Goal: Task Accomplishment & Management: Manage account settings

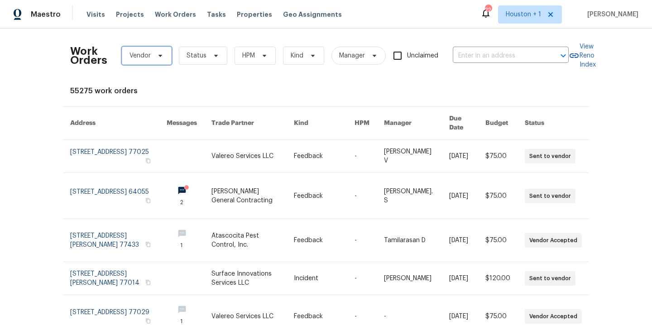
click at [160, 56] on span "Vendor" at bounding box center [147, 56] width 50 height 18
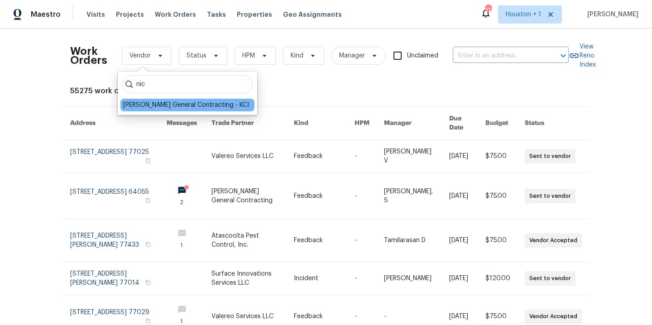
type input "nic"
click at [151, 109] on div "[PERSON_NAME] General Contracting - KCI" at bounding box center [186, 104] width 126 height 9
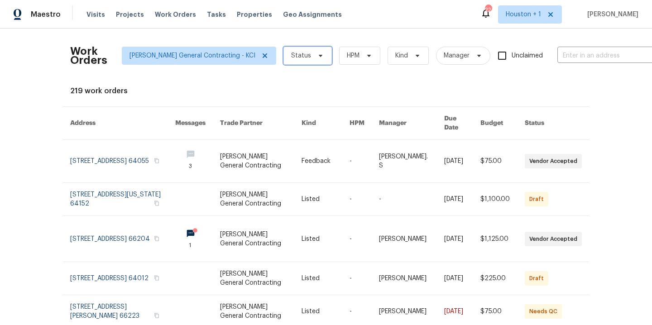
click at [319, 56] on icon at bounding box center [321, 56] width 4 height 2
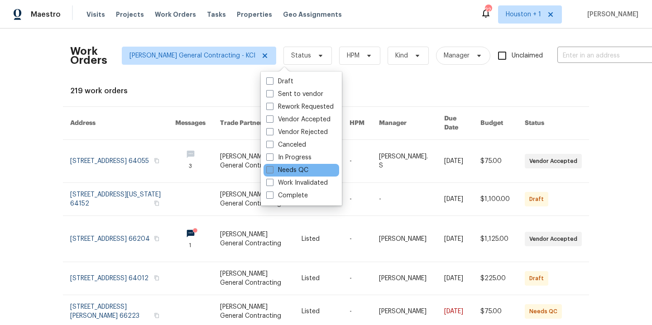
click at [299, 167] on label "Needs QC" at bounding box center [287, 170] width 42 height 9
click at [272, 167] on input "Needs QC" at bounding box center [269, 169] width 6 height 6
checkbox input "true"
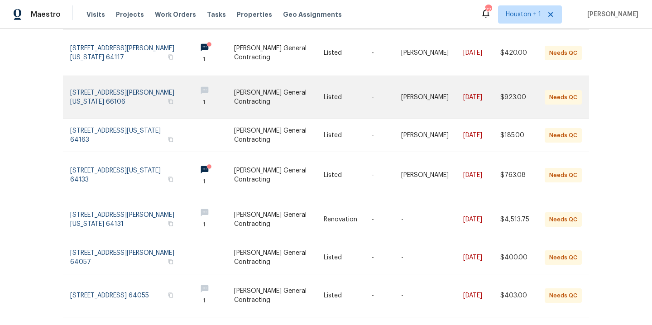
scroll to position [229, 0]
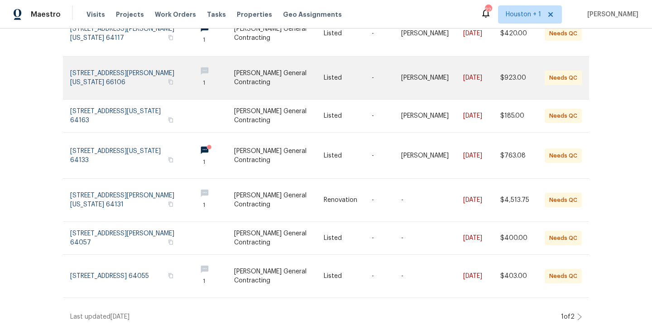
click at [258, 70] on link at bounding box center [278, 78] width 89 height 43
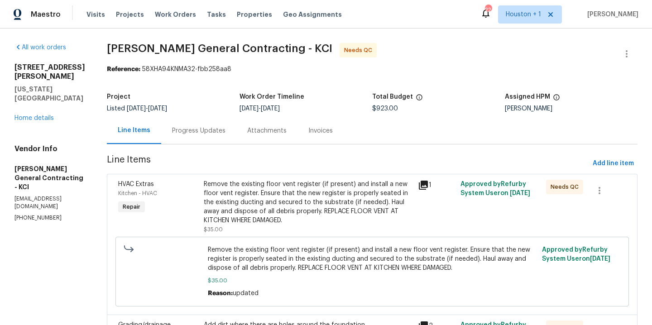
click at [298, 201] on div "Remove the existing floor vent register (if present) and install a new floor ve…" at bounding box center [308, 202] width 209 height 45
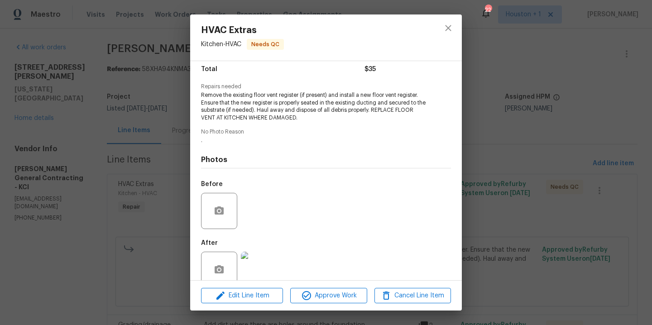
scroll to position [92, 0]
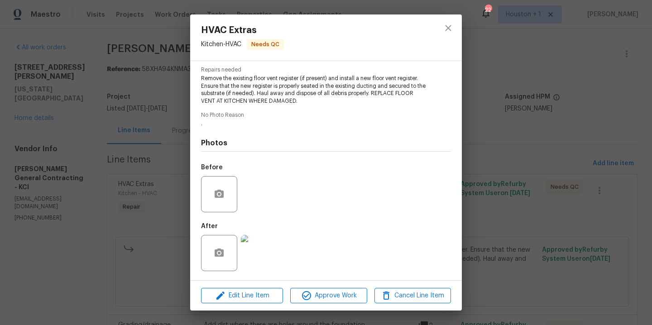
click at [267, 262] on img at bounding box center [259, 253] width 36 height 36
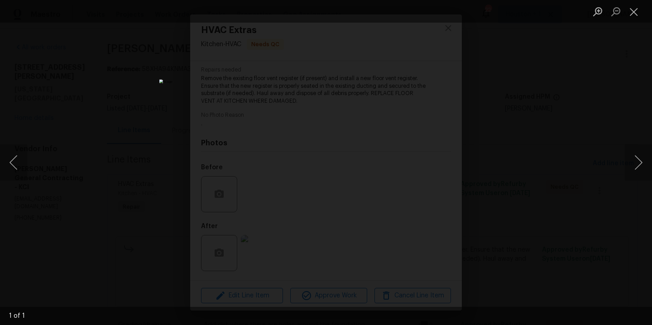
click at [537, 177] on div "Lightbox" at bounding box center [326, 162] width 652 height 325
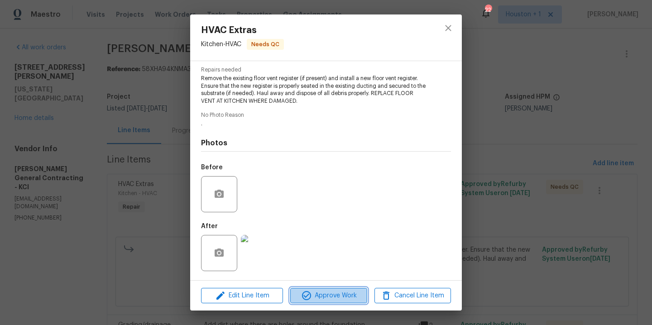
click at [321, 301] on button "Approve Work" at bounding box center [328, 296] width 76 height 16
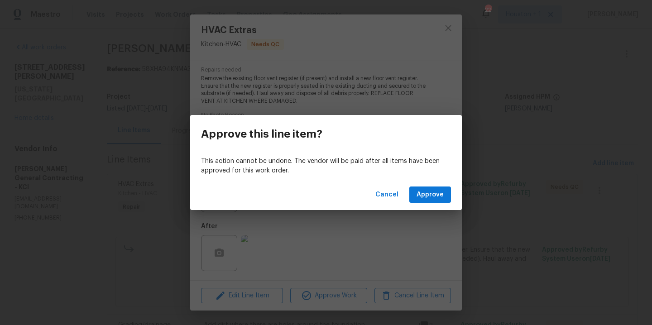
click at [434, 184] on div "Cancel Approve" at bounding box center [326, 194] width 272 height 31
click at [438, 193] on span "Approve" at bounding box center [429, 194] width 27 height 11
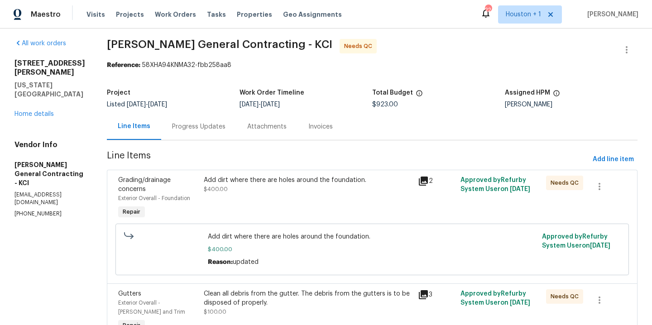
scroll to position [13, 0]
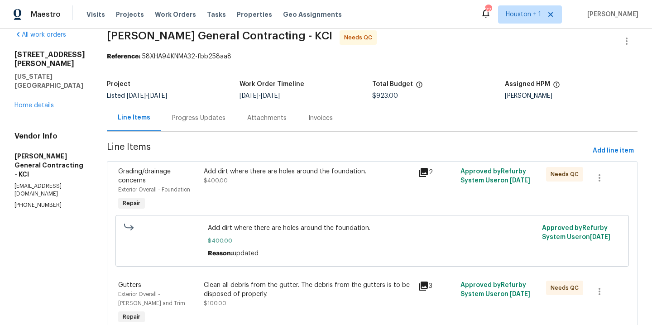
click at [306, 181] on div "Add dirt where there are holes around the foundation. $400.00" at bounding box center [308, 176] width 209 height 18
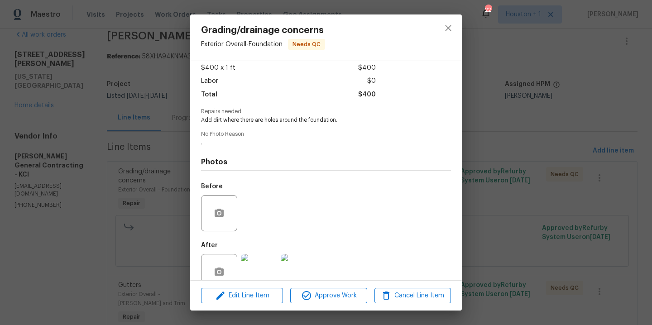
scroll to position [69, 0]
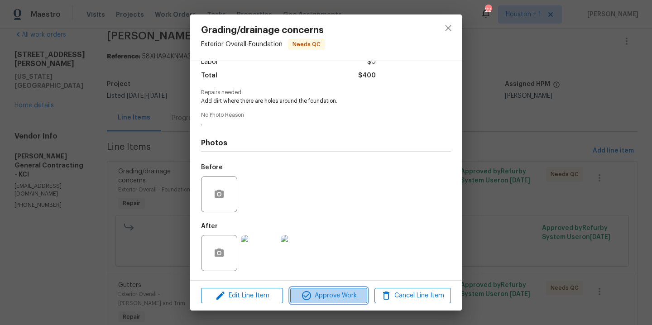
click at [343, 292] on span "Approve Work" at bounding box center [328, 295] width 71 height 11
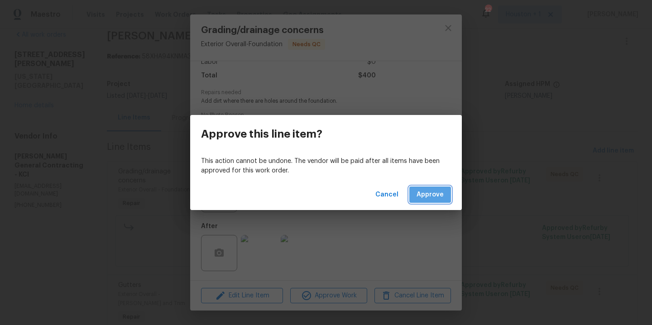
click at [436, 195] on span "Approve" at bounding box center [429, 194] width 27 height 11
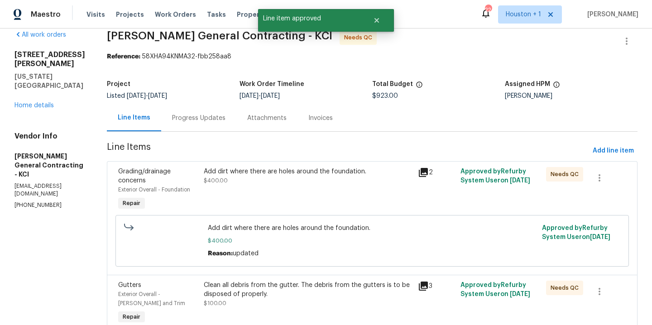
scroll to position [0, 0]
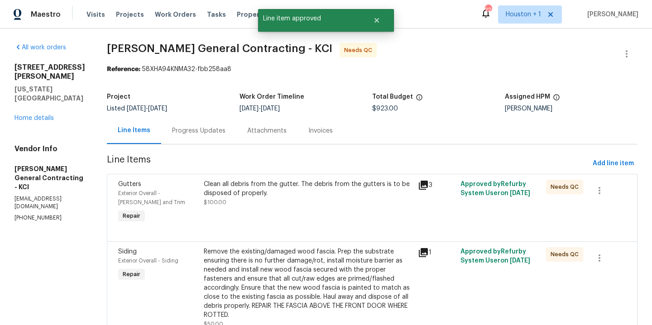
click at [289, 184] on div "Clean all debris from the gutter. The debris from the gutters is to be disposed…" at bounding box center [308, 189] width 209 height 18
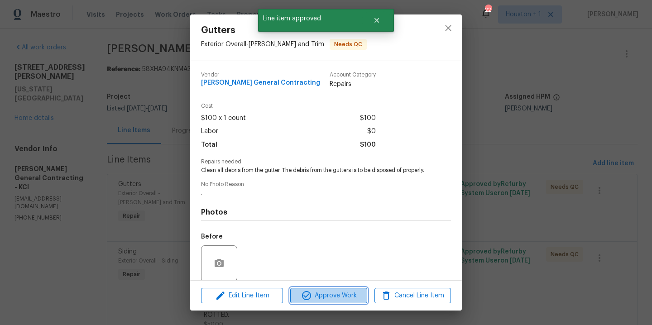
click at [333, 302] on button "Approve Work" at bounding box center [328, 296] width 76 height 16
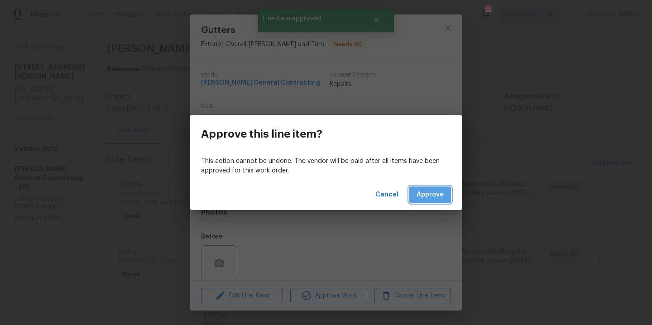
click at [436, 201] on button "Approve" at bounding box center [430, 194] width 42 height 17
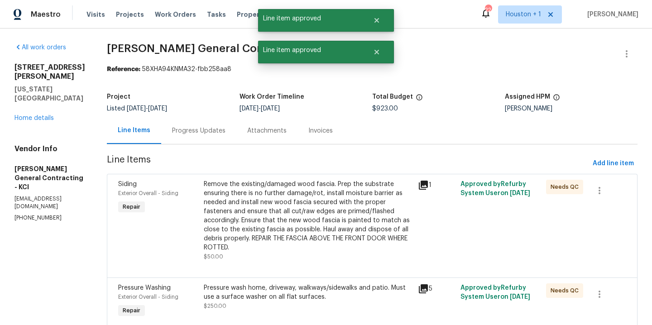
click at [299, 192] on div "Remove the existing/damaged wood fascia. Prep the substrate ensuring there is n…" at bounding box center [308, 216] width 209 height 72
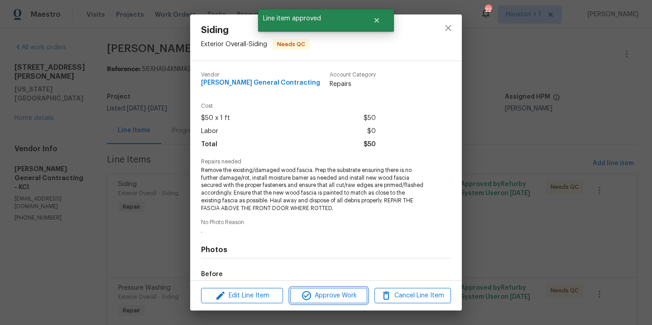
click at [334, 291] on span "Approve Work" at bounding box center [328, 295] width 71 height 11
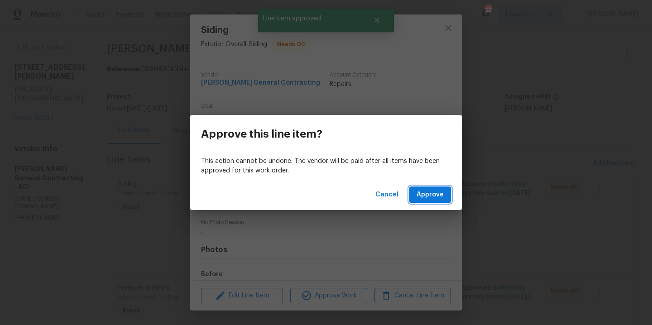
click at [427, 194] on span "Approve" at bounding box center [429, 194] width 27 height 11
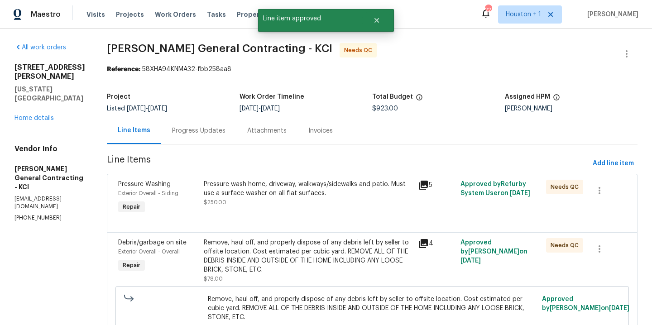
click at [293, 197] on div "Pressure wash home, driveway, walkways/sidewalks and patio. Must use a surface …" at bounding box center [308, 189] width 209 height 18
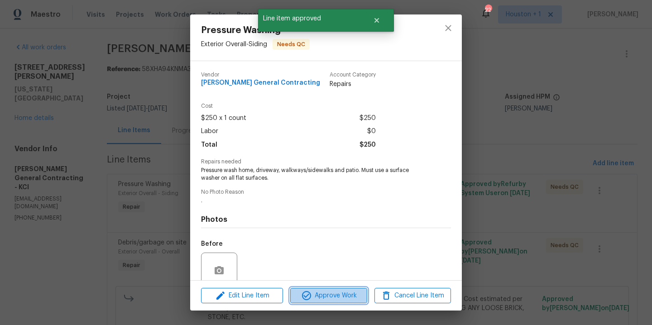
click at [331, 298] on span "Approve Work" at bounding box center [328, 295] width 71 height 11
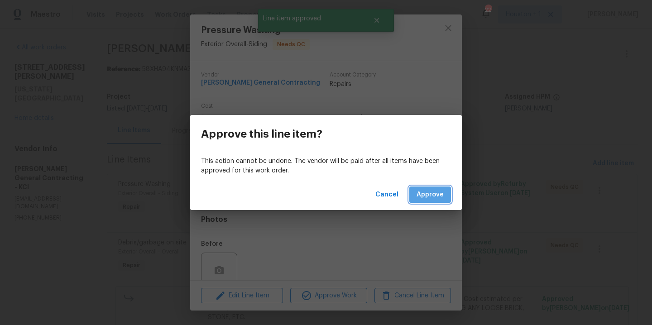
click at [443, 190] on button "Approve" at bounding box center [430, 194] width 42 height 17
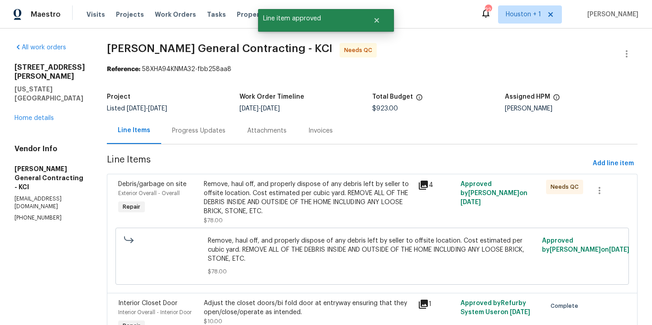
click at [281, 201] on div "Remove, haul off, and properly dispose of any debris left by seller to offsite …" at bounding box center [308, 198] width 209 height 36
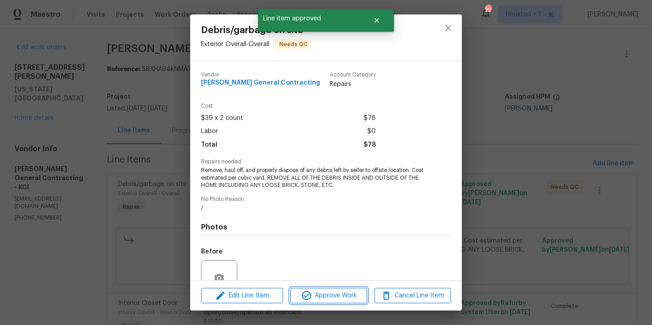
click at [327, 298] on span "Approve Work" at bounding box center [328, 295] width 71 height 11
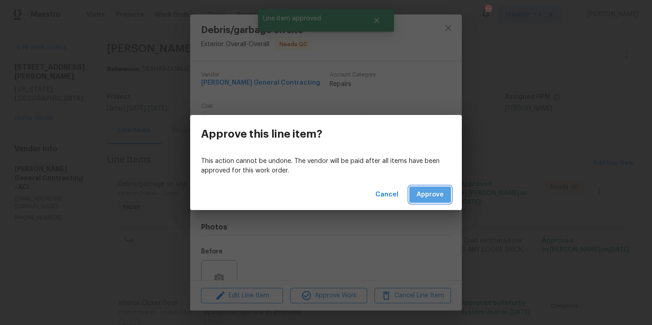
click at [436, 193] on span "Approve" at bounding box center [429, 194] width 27 height 11
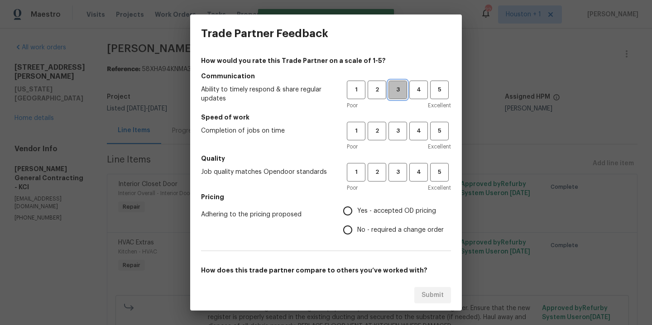
click at [393, 95] on button "3" at bounding box center [397, 90] width 19 height 19
click at [396, 130] on span "3" at bounding box center [397, 131] width 17 height 10
click at [395, 177] on button "3" at bounding box center [397, 172] width 19 height 19
click at [381, 218] on label "Yes - accepted OD pricing" at bounding box center [390, 210] width 105 height 19
click at [357, 218] on input "Yes - accepted OD pricing" at bounding box center [347, 210] width 19 height 19
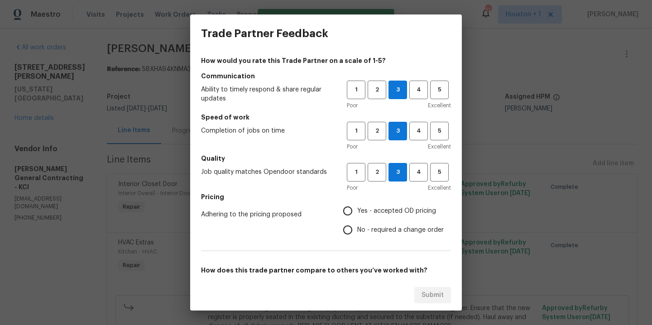
radio input "true"
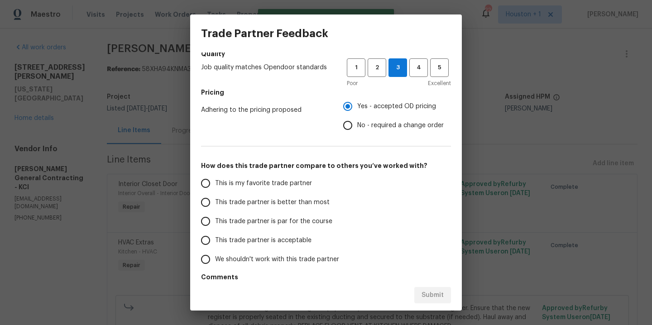
scroll to position [134, 0]
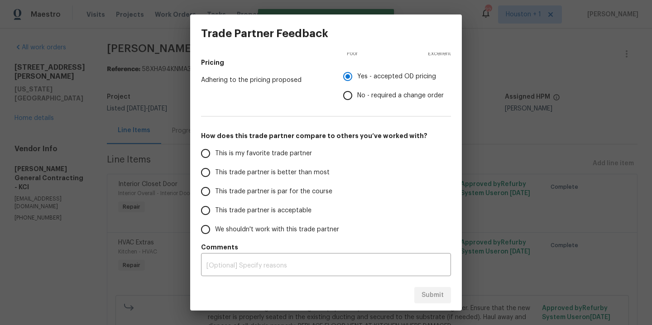
click at [238, 152] on span "This is my favorite trade partner" at bounding box center [263, 154] width 97 height 10
click at [215, 152] on input "This is my favorite trade partner" at bounding box center [205, 153] width 19 height 19
click at [442, 299] on span "Submit" at bounding box center [432, 295] width 22 height 11
radio input "true"
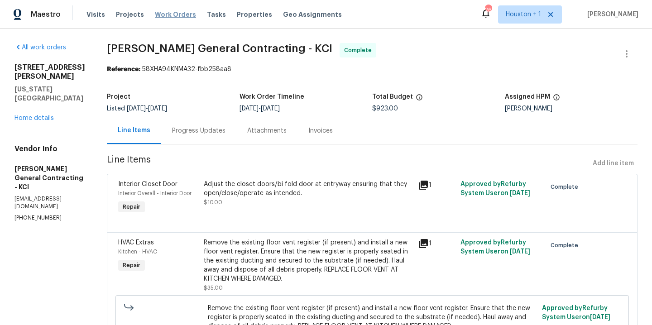
click at [173, 14] on span "Work Orders" at bounding box center [175, 14] width 41 height 9
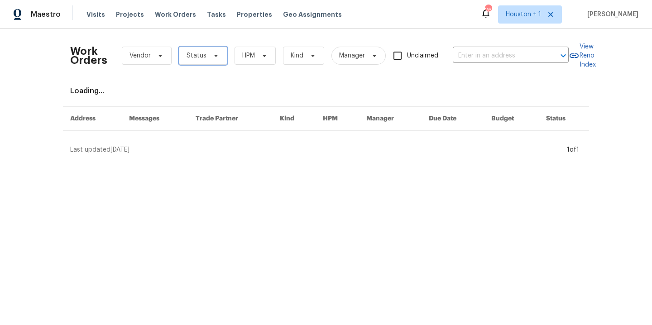
click at [191, 59] on span "Status" at bounding box center [196, 55] width 20 height 9
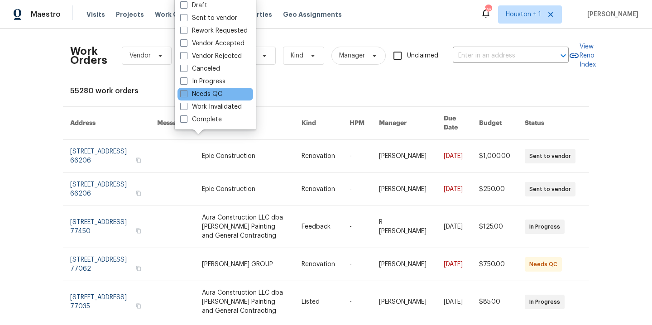
click at [212, 97] on label "Needs QC" at bounding box center [201, 94] width 42 height 9
click at [186, 95] on input "Needs QC" at bounding box center [183, 93] width 6 height 6
checkbox input "true"
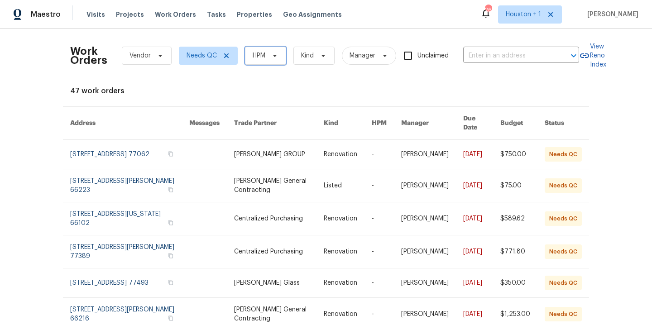
click at [265, 61] on span "HPM" at bounding box center [265, 56] width 41 height 18
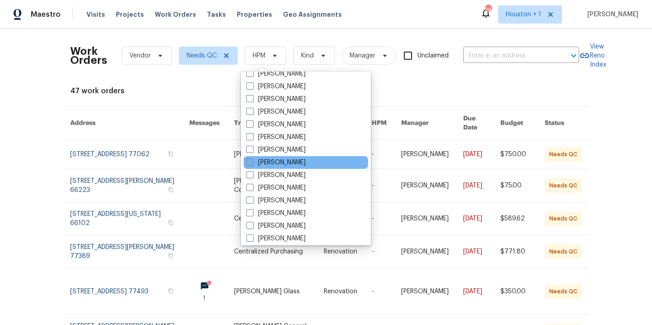
scroll to position [92, 0]
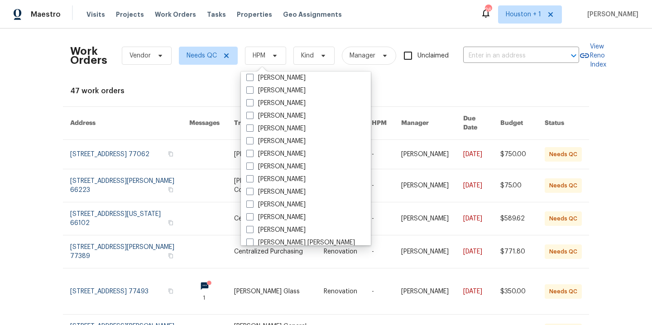
click at [168, 85] on div "Work Orders Vendor Needs QC HPM Kind Manager Unclaimed ​ View Reno Index 47 wor…" at bounding box center [325, 281] width 511 height 491
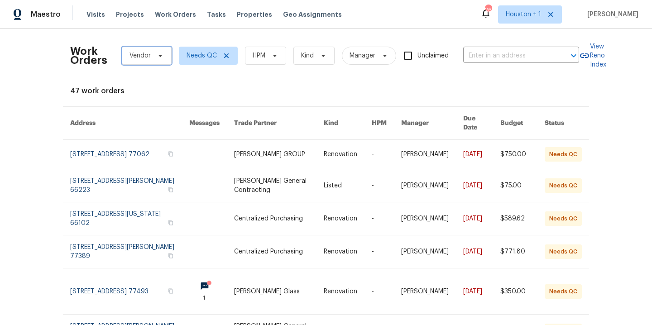
click at [129, 57] on span "Vendor" at bounding box center [139, 55] width 21 height 9
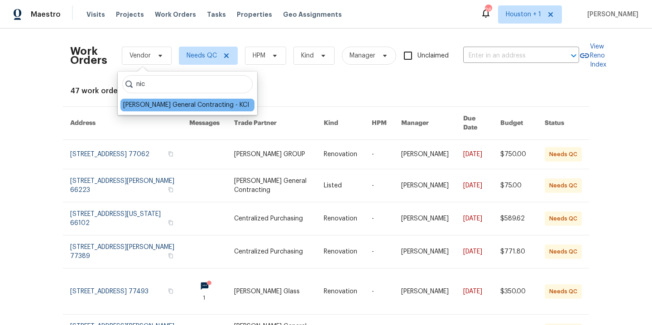
type input "nic"
click at [189, 105] on div "Nicholson General Contracting - KCI" at bounding box center [186, 104] width 126 height 9
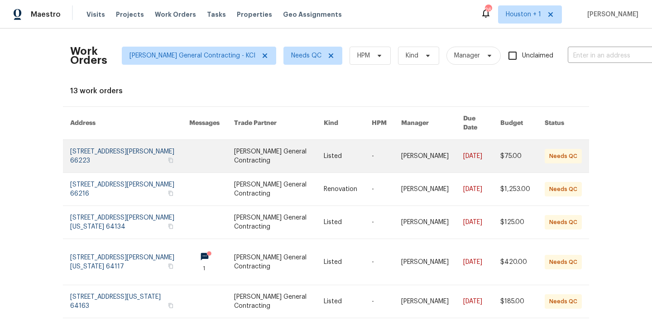
click at [265, 143] on link at bounding box center [278, 156] width 89 height 33
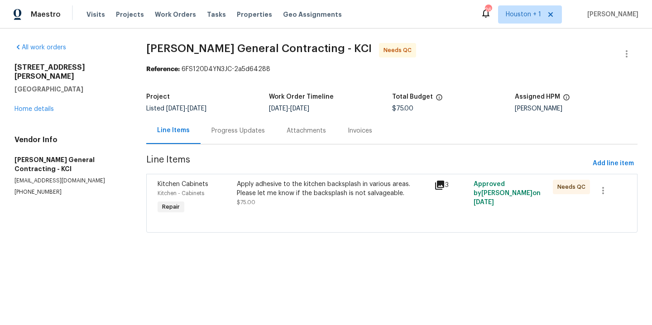
click at [310, 191] on div "Apply adhesive to the kitchen backsplash in various areas. Please let me know i…" at bounding box center [333, 189] width 192 height 18
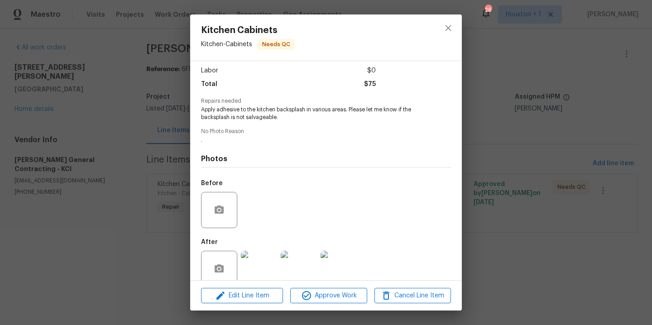
scroll to position [76, 0]
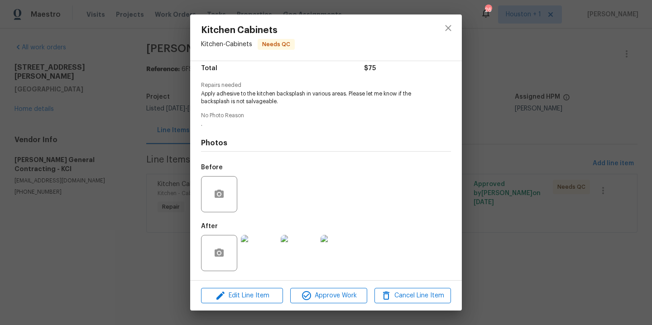
click at [270, 258] on img at bounding box center [259, 253] width 36 height 36
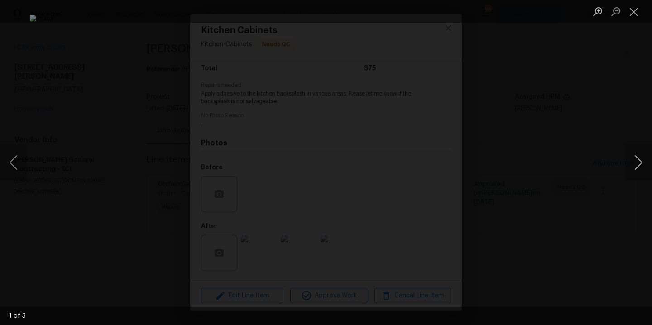
click at [640, 163] on button "Next image" at bounding box center [637, 162] width 27 height 36
click at [595, 152] on div "Lightbox" at bounding box center [326, 162] width 652 height 325
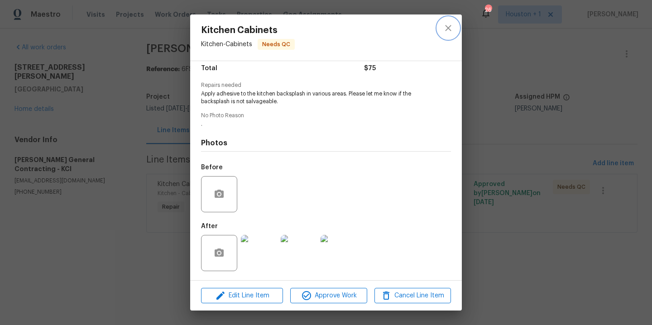
click at [443, 26] on icon "close" at bounding box center [448, 28] width 11 height 11
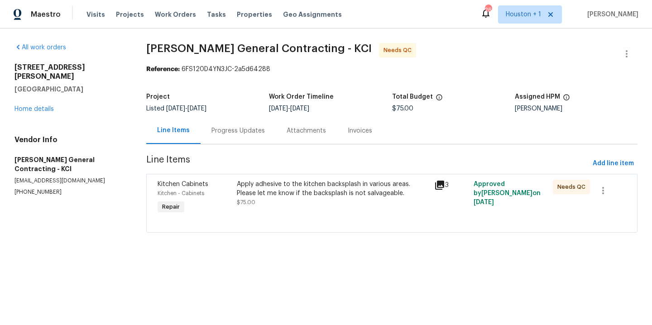
click at [331, 197] on div "Apply adhesive to the kitchen backsplash in various areas. Please let me know i…" at bounding box center [333, 189] width 192 height 18
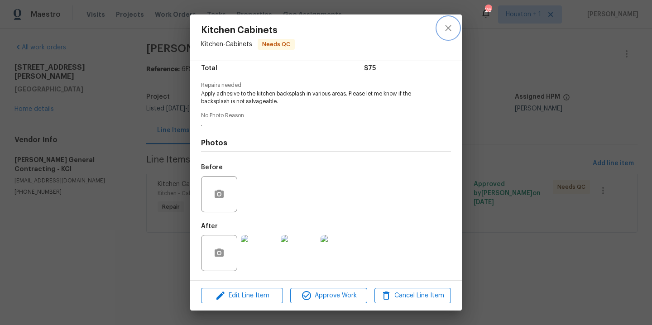
click at [448, 30] on icon "close" at bounding box center [448, 28] width 11 height 11
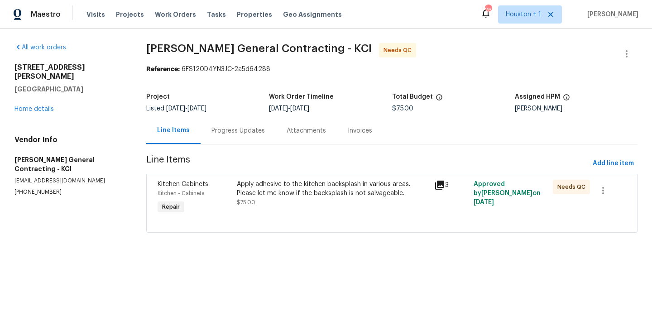
click at [302, 195] on div "Apply adhesive to the kitchen backsplash in various areas. Please let me know i…" at bounding box center [333, 189] width 192 height 18
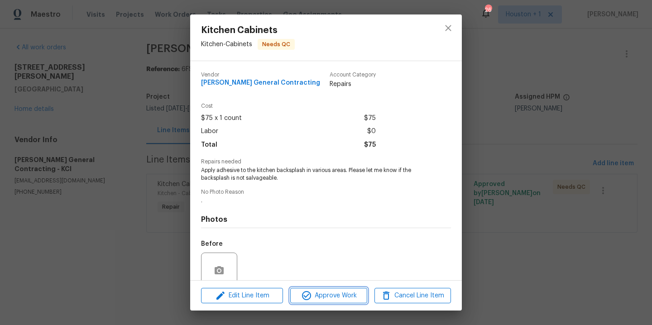
click at [325, 289] on button "Approve Work" at bounding box center [328, 296] width 76 height 16
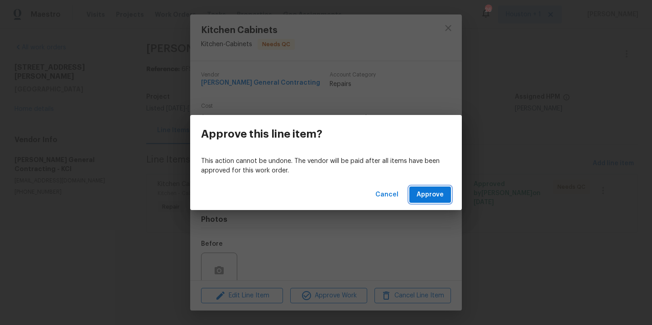
click at [421, 192] on span "Approve" at bounding box center [429, 194] width 27 height 11
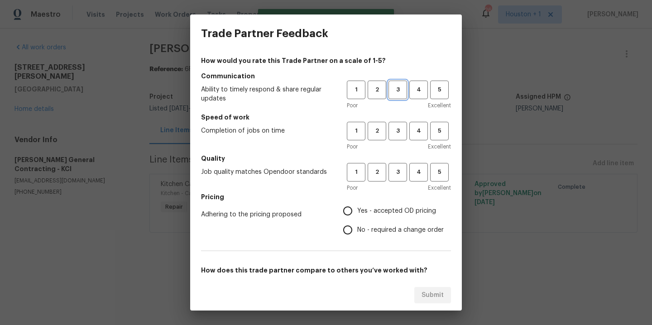
click at [399, 94] on button "3" at bounding box center [397, 90] width 19 height 19
click at [395, 131] on span "3" at bounding box center [397, 131] width 17 height 10
drag, startPoint x: 392, startPoint y: 180, endPoint x: 389, endPoint y: 187, distance: 7.9
click at [393, 180] on button "3" at bounding box center [397, 172] width 19 height 19
click at [381, 218] on label "Yes - accepted OD pricing" at bounding box center [390, 210] width 105 height 19
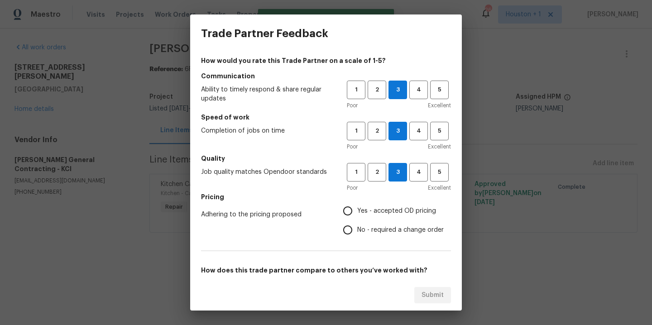
click at [357, 218] on input "Yes - accepted OD pricing" at bounding box center [347, 210] width 19 height 19
radio input "true"
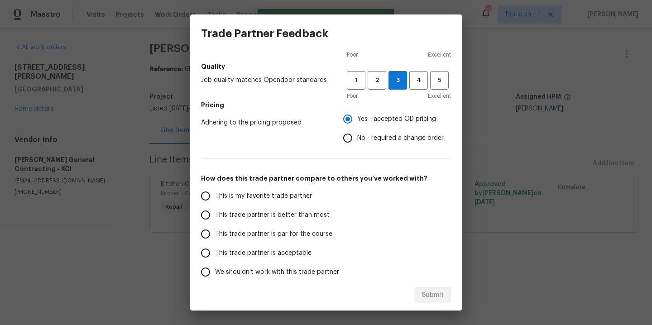
scroll to position [134, 0]
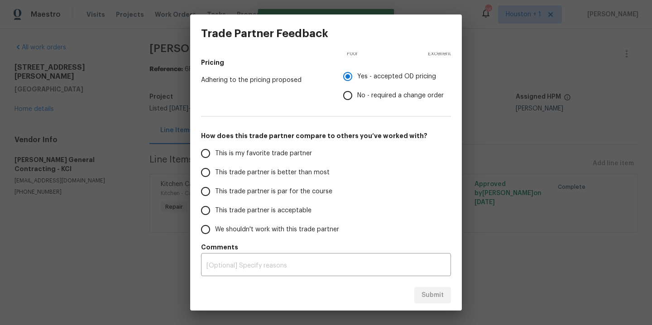
click at [257, 147] on label "This is my favorite trade partner" at bounding box center [267, 153] width 143 height 19
click at [215, 147] on input "This is my favorite trade partner" at bounding box center [205, 153] width 19 height 19
click at [443, 292] on button "Submit" at bounding box center [432, 295] width 37 height 17
radio input "true"
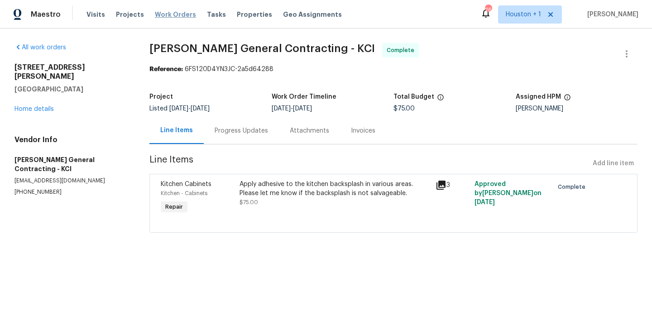
click at [160, 17] on span "Work Orders" at bounding box center [175, 14] width 41 height 9
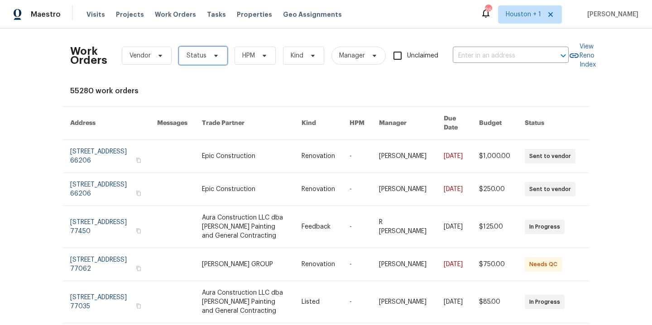
click at [195, 56] on span "Status" at bounding box center [196, 55] width 20 height 9
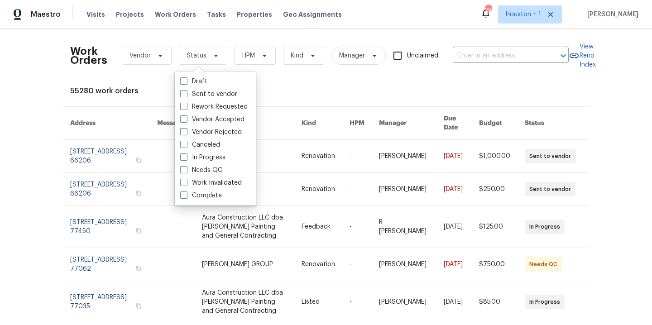
click at [314, 95] on div "Work Orders Vendor Status HPM Kind Manager Unclaimed ​ View Reno Index 55280 wo…" at bounding box center [325, 293] width 511 height 514
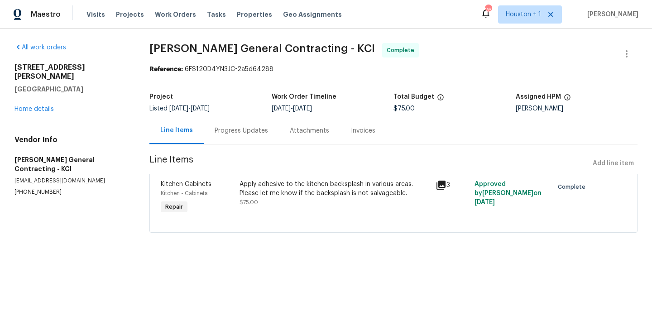
click at [253, 130] on div "Progress Updates" at bounding box center [240, 130] width 53 height 9
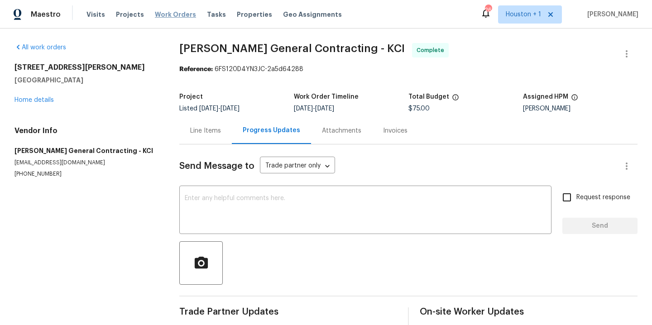
click at [174, 17] on span "Work Orders" at bounding box center [175, 14] width 41 height 9
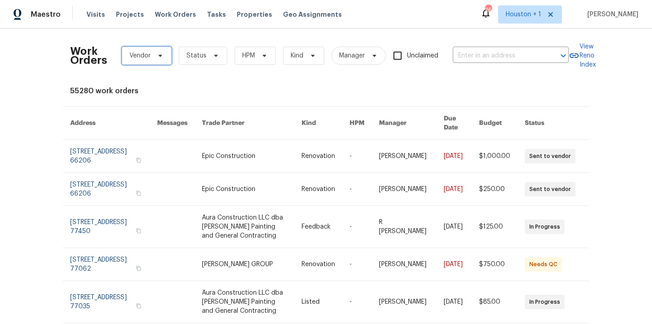
click at [154, 59] on span at bounding box center [159, 55] width 10 height 7
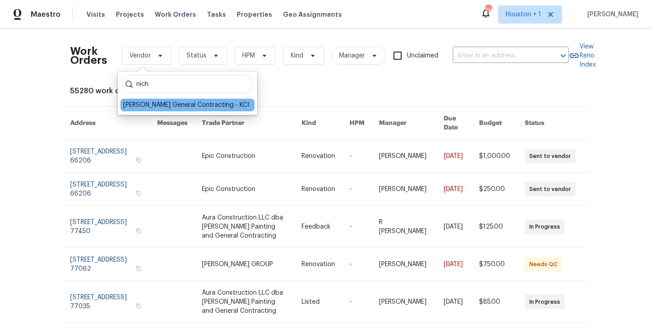
type input "nich"
click at [183, 103] on div "[PERSON_NAME] General Contracting - KCI" at bounding box center [186, 104] width 126 height 9
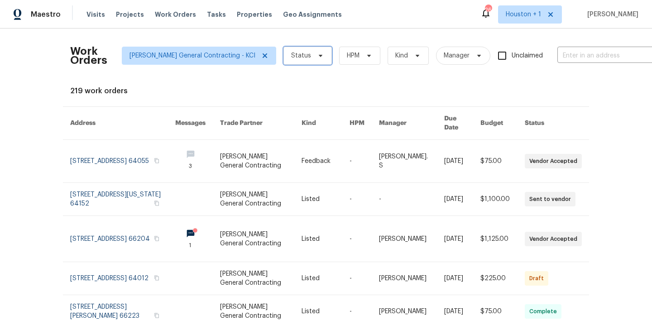
click at [291, 52] on span "Status" at bounding box center [301, 55] width 20 height 9
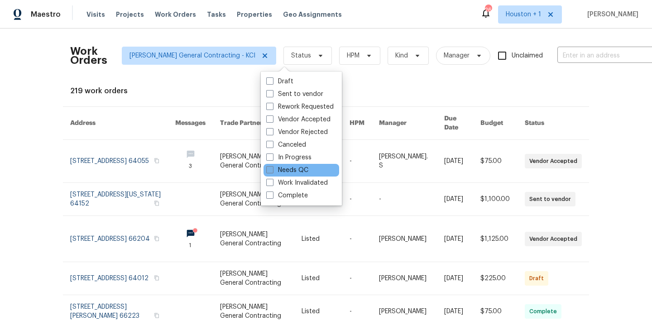
click at [295, 170] on label "Needs QC" at bounding box center [287, 170] width 42 height 9
click at [272, 170] on input "Needs QC" at bounding box center [269, 169] width 6 height 6
checkbox input "true"
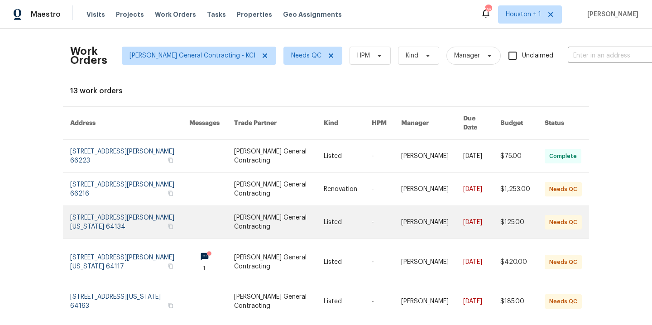
click at [255, 212] on link at bounding box center [278, 222] width 89 height 33
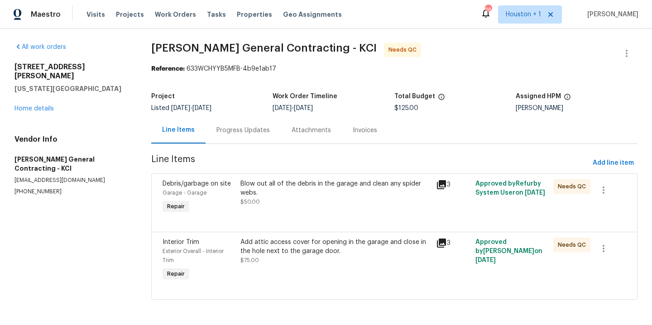
scroll to position [4, 0]
click at [351, 215] on div at bounding box center [393, 220] width 463 height 11
click at [319, 187] on div "Blow out all of the debris in the garage and clean any spider webs." at bounding box center [335, 188] width 190 height 18
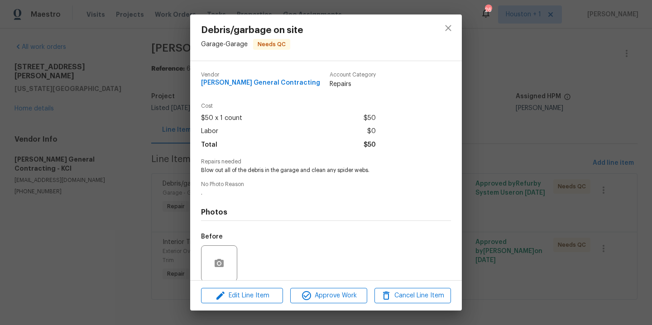
scroll to position [69, 0]
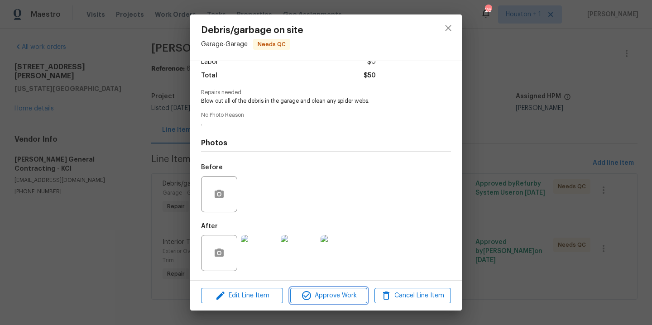
click at [336, 300] on span "Approve Work" at bounding box center [328, 295] width 71 height 11
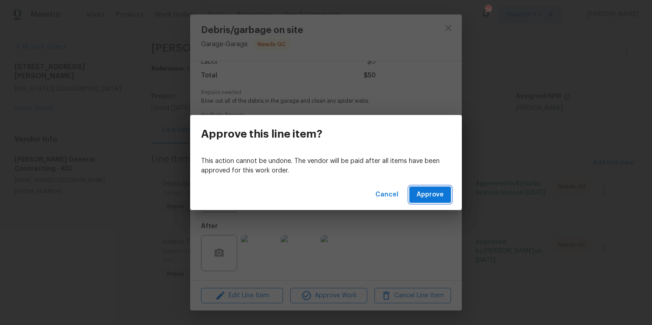
click at [442, 200] on span "Approve" at bounding box center [429, 194] width 27 height 11
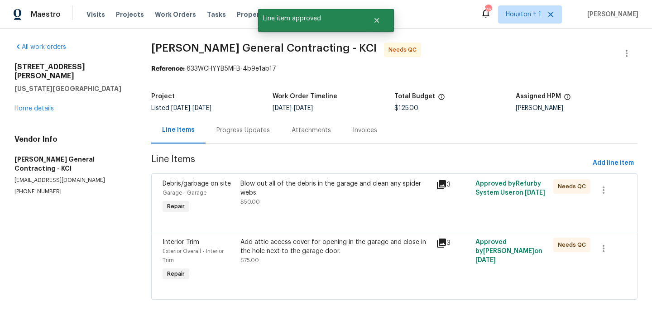
scroll to position [0, 0]
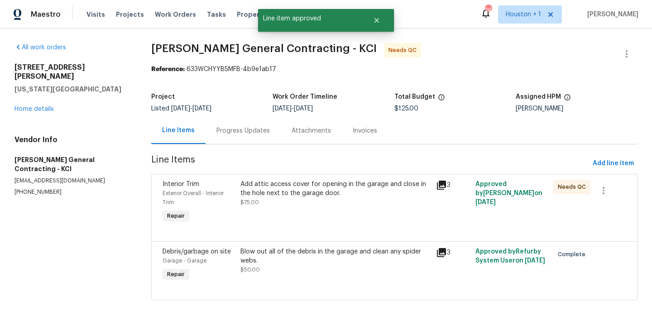
click at [317, 213] on div "Add attic access cover for opening in the garage and close in the hole next to …" at bounding box center [335, 202] width 195 height 51
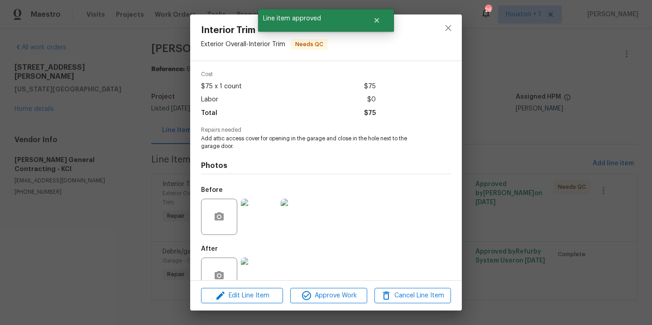
scroll to position [54, 0]
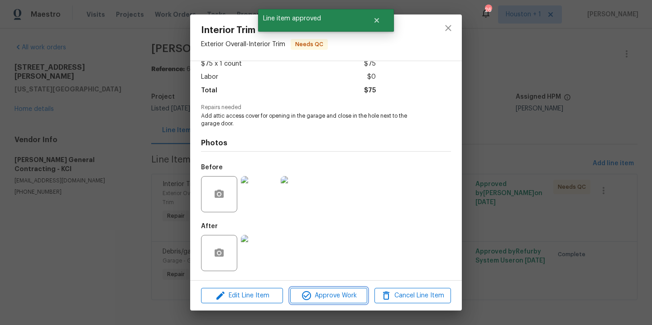
click at [327, 296] on span "Approve Work" at bounding box center [328, 295] width 71 height 11
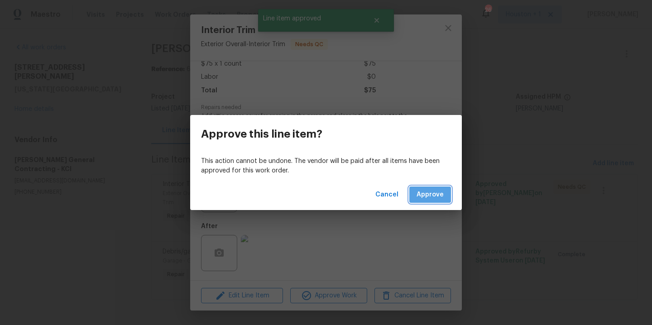
click at [426, 199] on span "Approve" at bounding box center [429, 194] width 27 height 11
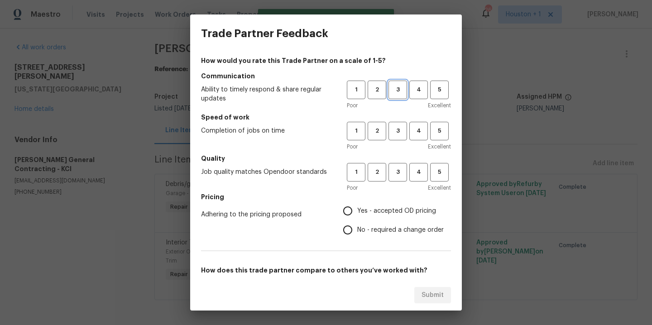
click at [389, 91] on span "3" at bounding box center [397, 90] width 17 height 10
click at [393, 134] on span "3" at bounding box center [397, 131] width 17 height 10
click at [395, 179] on button "3" at bounding box center [397, 172] width 19 height 19
click at [379, 209] on span "Yes - accepted OD pricing" at bounding box center [396, 211] width 79 height 10
click at [357, 209] on input "Yes - accepted OD pricing" at bounding box center [347, 210] width 19 height 19
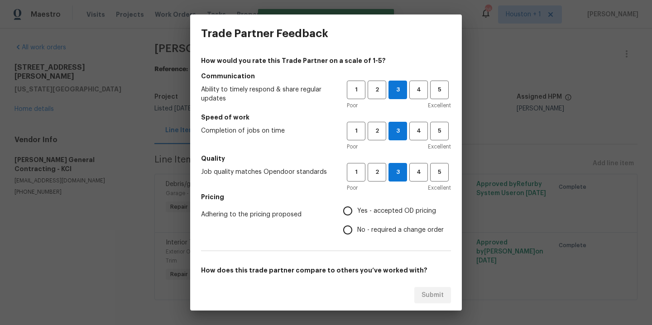
radio input "true"
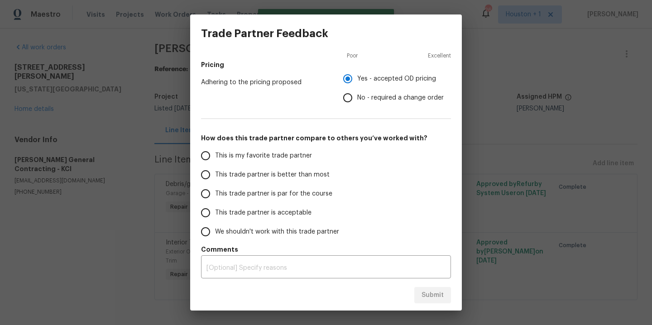
scroll to position [134, 0]
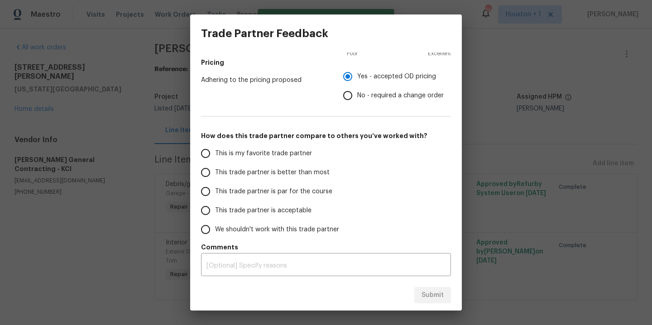
click at [255, 156] on span "This is my favorite trade partner" at bounding box center [263, 154] width 97 height 10
click at [215, 156] on input "This is my favorite trade partner" at bounding box center [205, 153] width 19 height 19
click at [434, 293] on span "Submit" at bounding box center [432, 295] width 22 height 11
radio input "true"
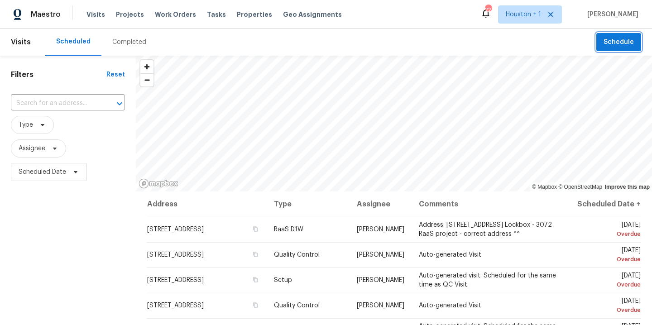
click at [615, 49] on button "Schedule" at bounding box center [618, 42] width 45 height 19
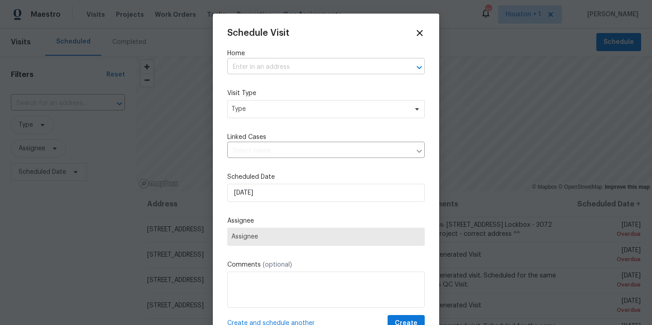
click at [272, 68] on input "text" at bounding box center [313, 67] width 172 height 14
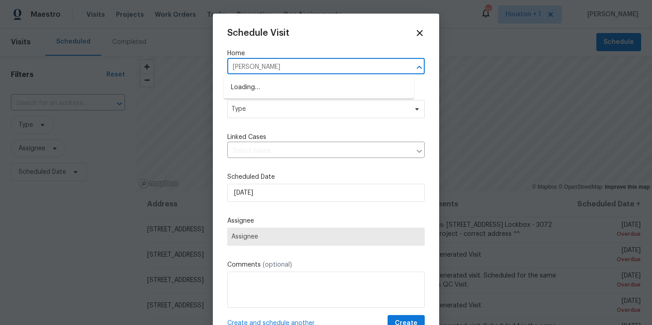
type input "floyd"
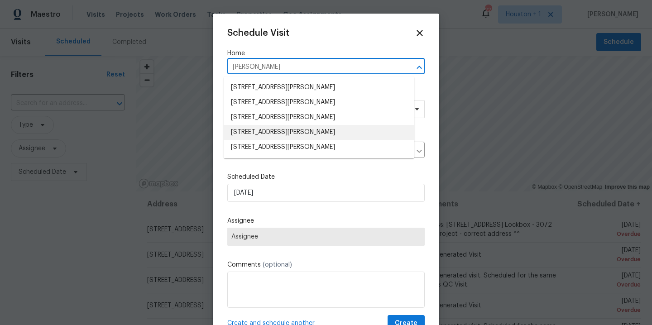
click at [262, 130] on li "15416 Floyd St, Overland Park, KS 66223" at bounding box center [319, 132] width 191 height 15
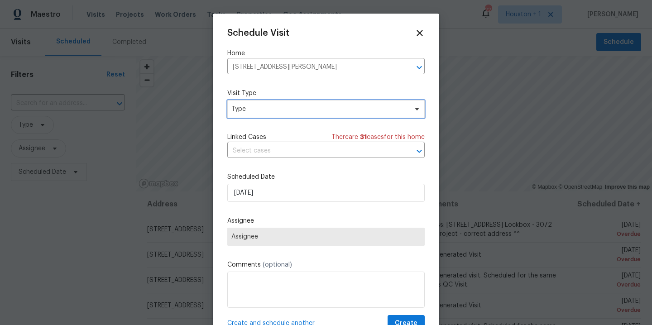
click at [261, 109] on span "Type" at bounding box center [319, 109] width 176 height 9
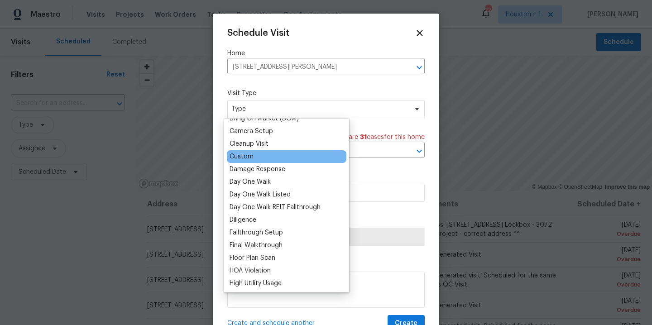
scroll to position [109, 0]
click at [274, 160] on div "Custom" at bounding box center [286, 157] width 119 height 13
click at [250, 154] on div "Custom" at bounding box center [241, 157] width 24 height 9
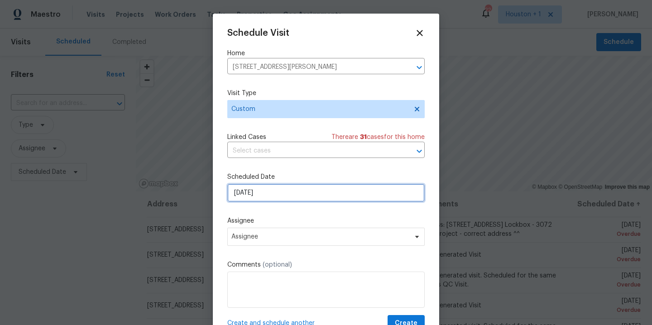
click at [299, 194] on input "[DATE]" at bounding box center [325, 193] width 197 height 18
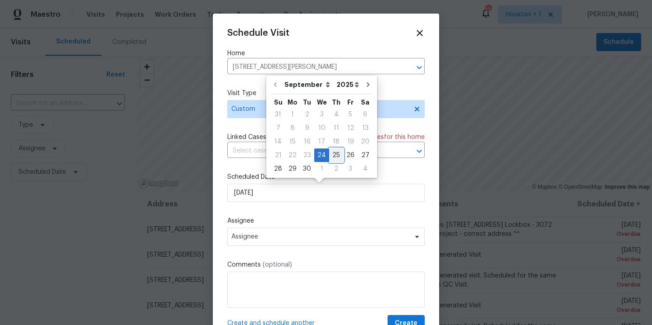
click at [329, 155] on div "25" at bounding box center [336, 155] width 14 height 13
type input "[DATE]"
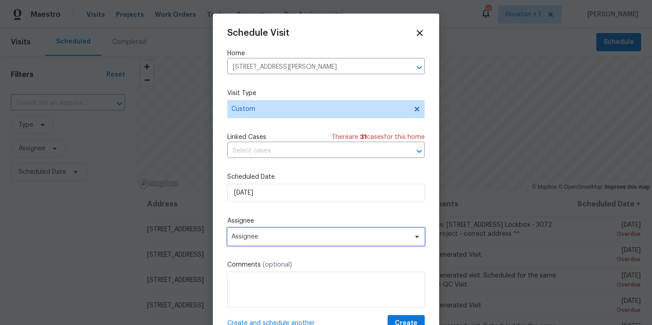
click at [298, 234] on span "Assignee" at bounding box center [319, 236] width 177 height 7
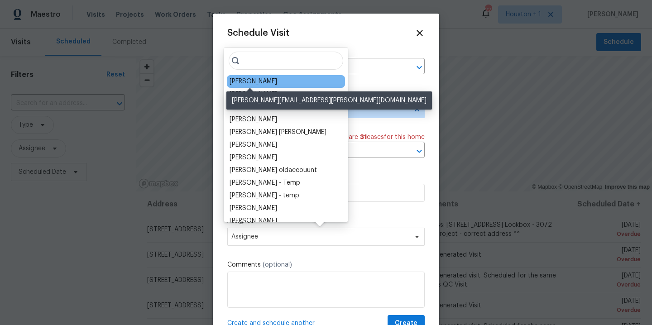
click at [254, 84] on div "[PERSON_NAME]" at bounding box center [253, 81] width 48 height 9
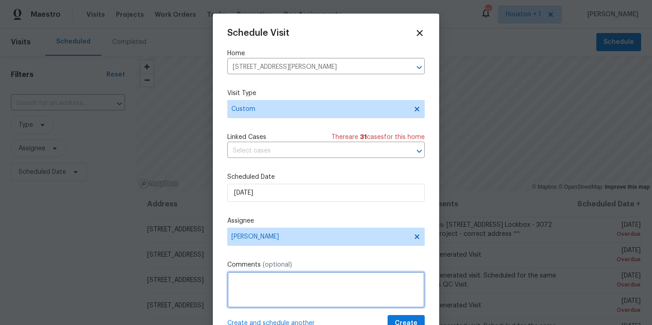
click at [260, 288] on textarea at bounding box center [325, 290] width 197 height 36
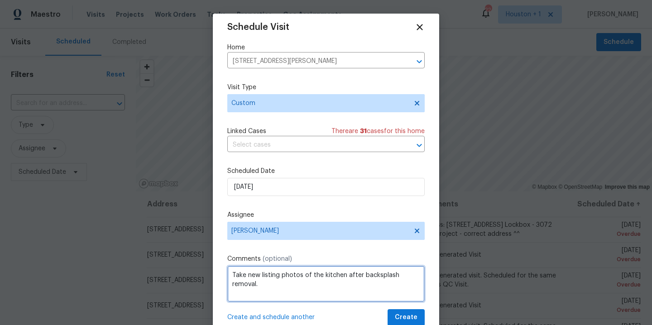
scroll to position [15, 0]
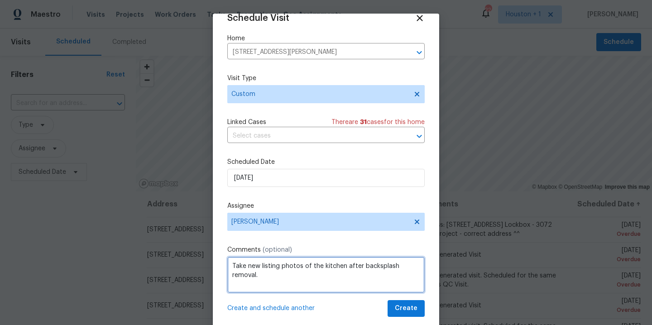
type textarea "Take new listing photos of the kitchen after backsplash removal."
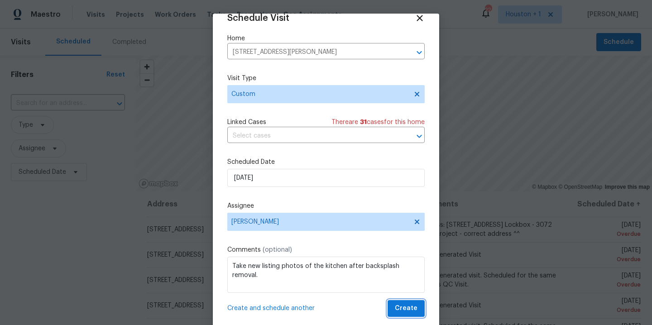
click at [395, 305] on span "Create" at bounding box center [406, 308] width 23 height 11
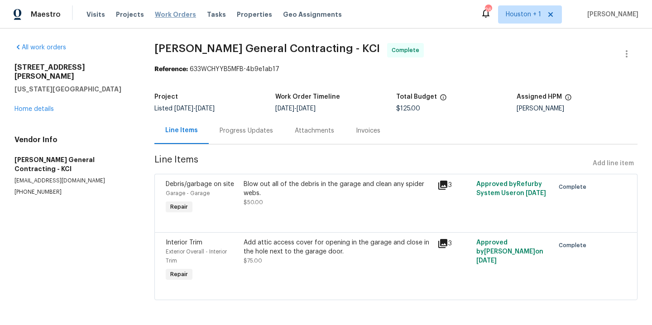
click at [166, 15] on span "Work Orders" at bounding box center [175, 14] width 41 height 9
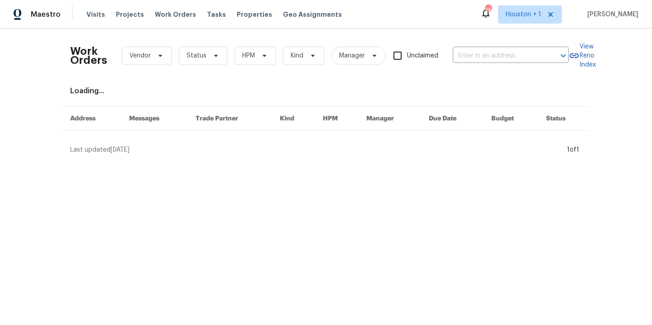
click at [197, 66] on div "Work Orders Vendor Status HPM Kind Manager Unclaimed ​" at bounding box center [319, 56] width 498 height 40
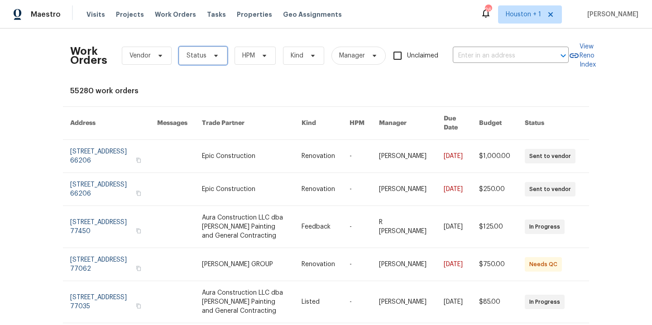
click at [199, 62] on span "Status" at bounding box center [203, 56] width 48 height 18
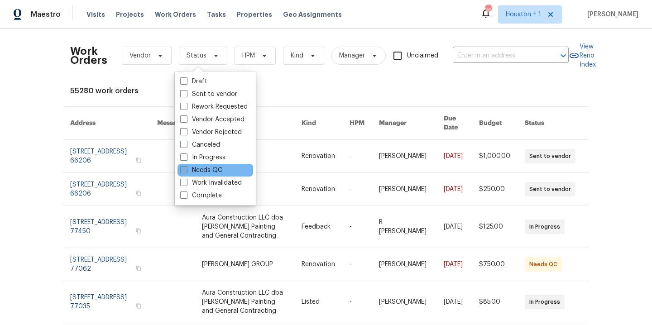
click at [210, 169] on label "Needs QC" at bounding box center [201, 170] width 42 height 9
click at [186, 169] on input "Needs QC" at bounding box center [183, 169] width 6 height 6
checkbox input "true"
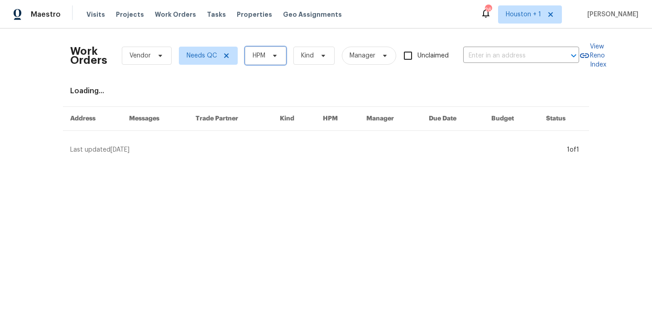
click at [262, 56] on span "HPM" at bounding box center [265, 56] width 41 height 18
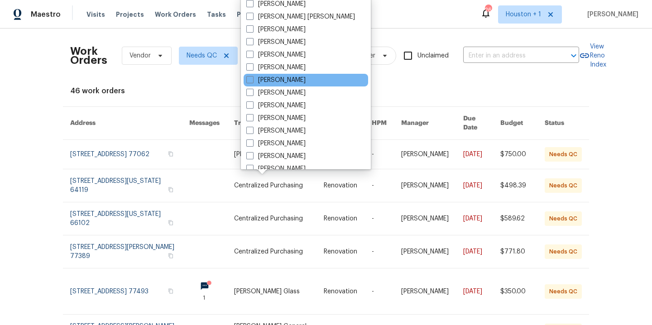
scroll to position [2, 0]
click at [205, 92] on div "46 work orders" at bounding box center [325, 90] width 511 height 9
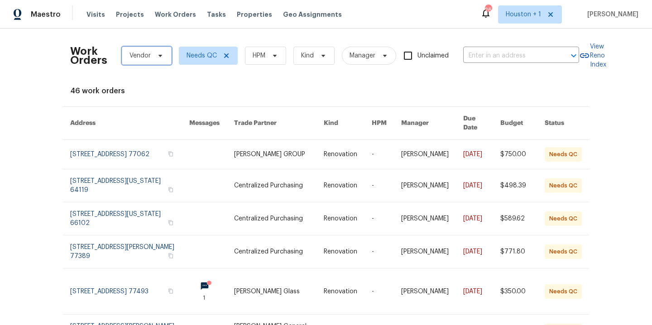
click at [138, 52] on span "Vendor" at bounding box center [139, 55] width 21 height 9
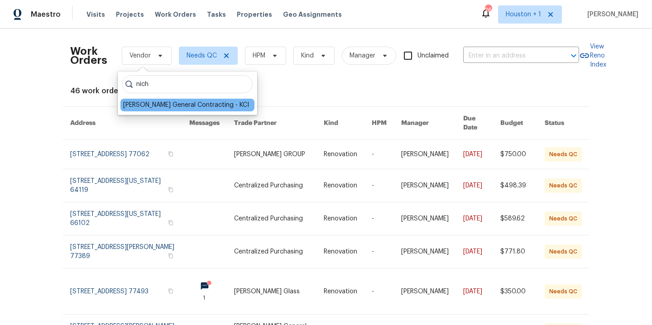
type input "nich"
click at [172, 101] on div "[PERSON_NAME] General Contracting - KCI" at bounding box center [186, 104] width 126 height 9
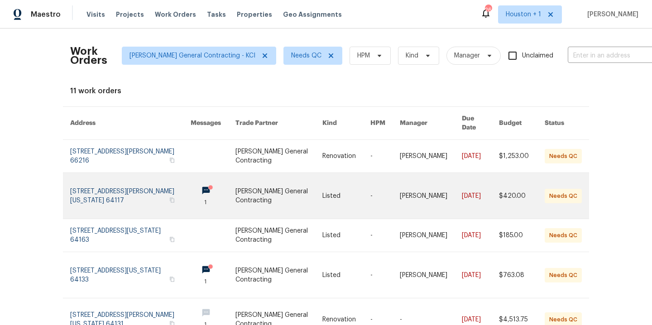
click at [288, 183] on link at bounding box center [278, 196] width 87 height 46
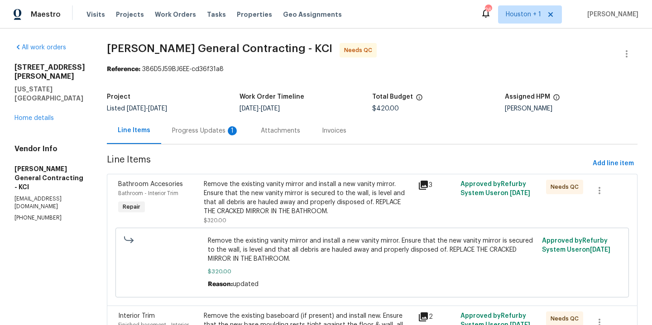
click at [214, 134] on div "Progress Updates 1" at bounding box center [205, 130] width 67 height 9
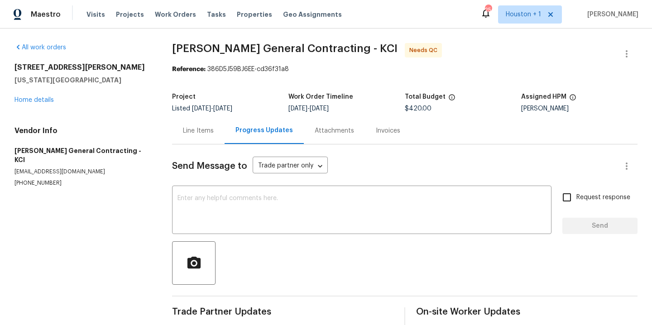
click at [205, 133] on div "Line Items" at bounding box center [198, 130] width 31 height 9
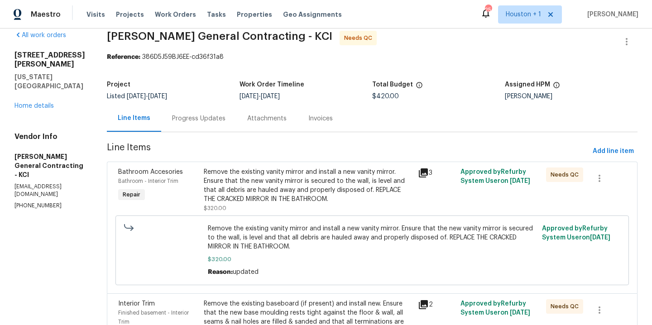
scroll to position [19, 0]
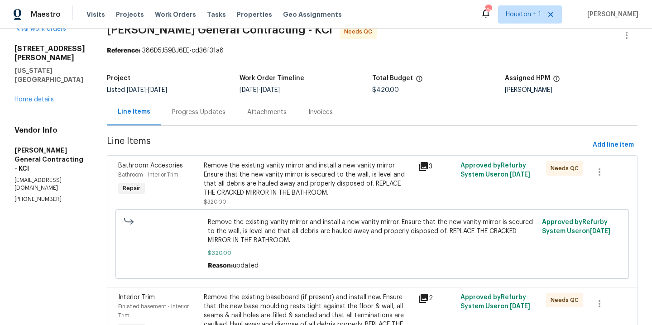
click at [314, 166] on div "Remove the existing vanity mirror and install a new vanity mirror. Ensure that …" at bounding box center [308, 179] width 209 height 36
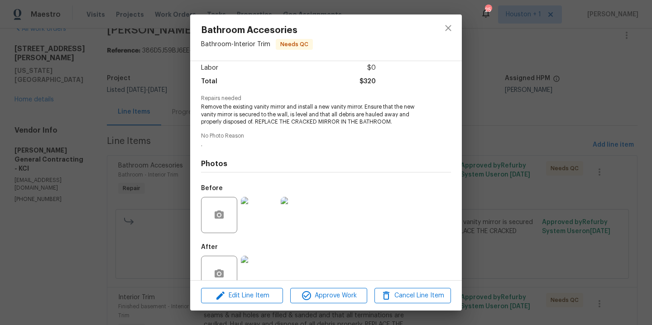
scroll to position [84, 0]
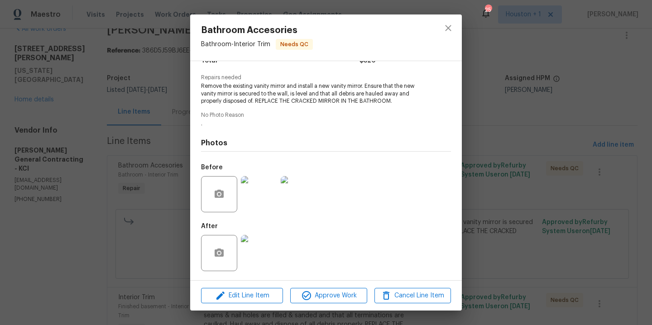
click at [249, 252] on img at bounding box center [259, 253] width 36 height 36
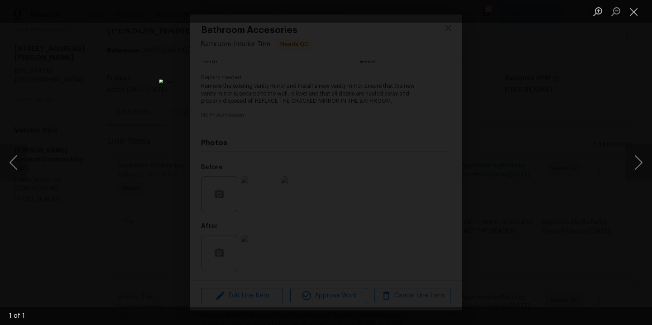
click at [524, 142] on div "Lightbox" at bounding box center [326, 162] width 652 height 325
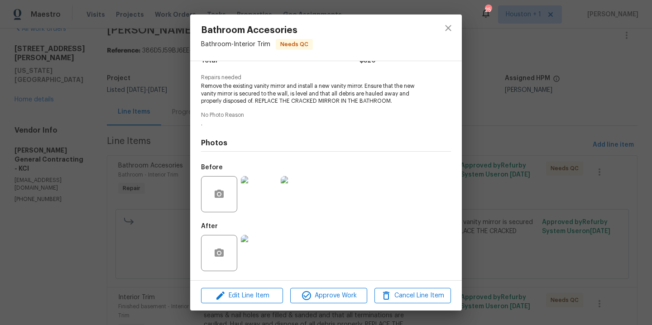
click at [234, 194] on div at bounding box center [219, 194] width 36 height 36
click at [253, 191] on img at bounding box center [259, 194] width 36 height 36
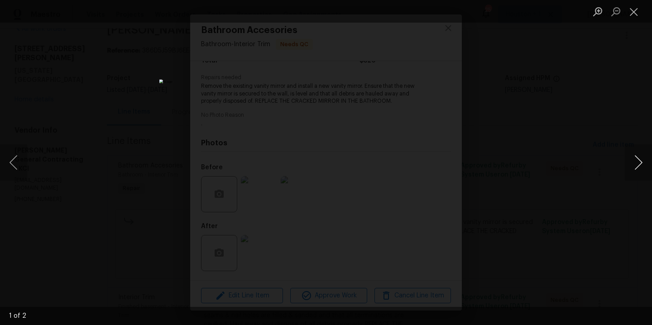
click at [638, 156] on button "Next image" at bounding box center [637, 162] width 27 height 36
click at [610, 137] on div "Lightbox" at bounding box center [326, 162] width 652 height 325
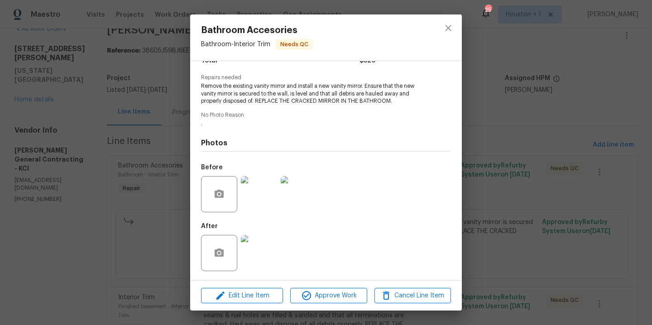
click at [256, 243] on img at bounding box center [259, 253] width 36 height 36
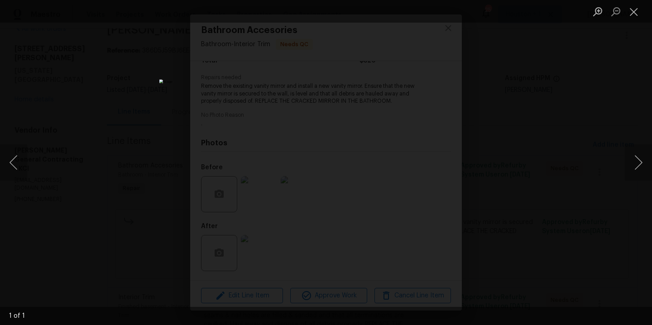
click at [543, 143] on div "Lightbox" at bounding box center [326, 162] width 652 height 325
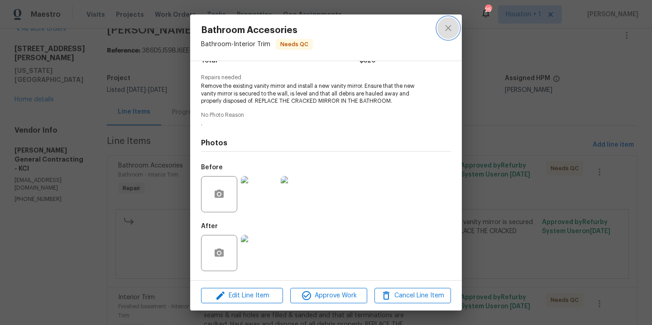
click at [450, 28] on icon "close" at bounding box center [448, 28] width 11 height 11
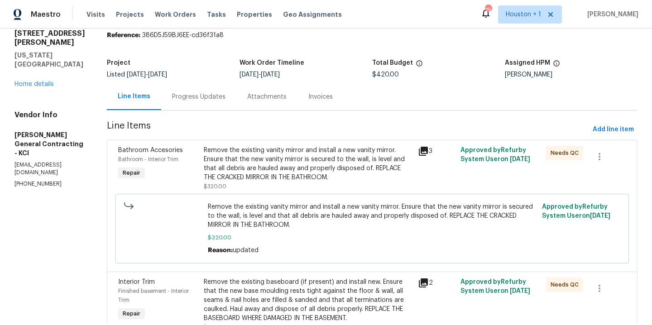
scroll to position [0, 0]
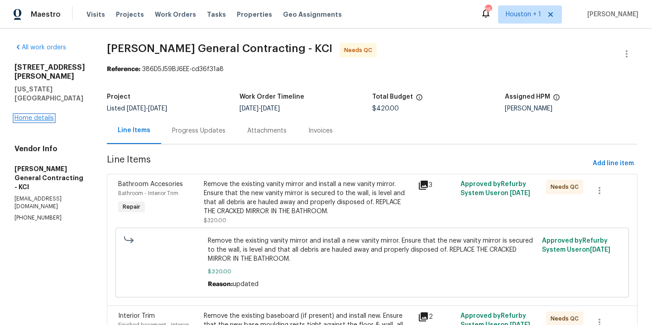
click at [30, 115] on link "Home details" at bounding box center [33, 118] width 39 height 6
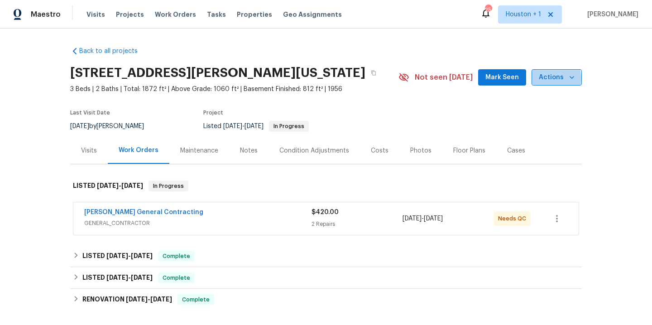
click at [546, 78] on span "Actions" at bounding box center [556, 77] width 36 height 11
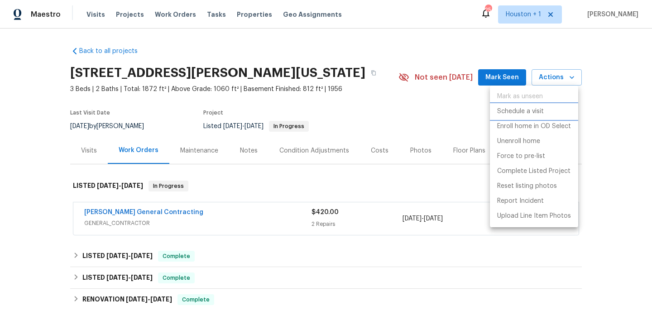
click at [532, 114] on p "Schedule a visit" at bounding box center [520, 112] width 47 height 10
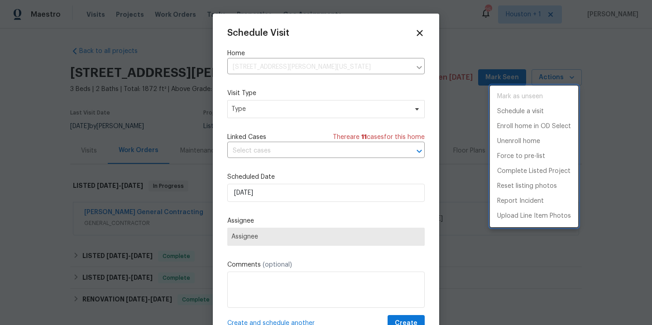
click at [263, 115] on div at bounding box center [326, 162] width 652 height 325
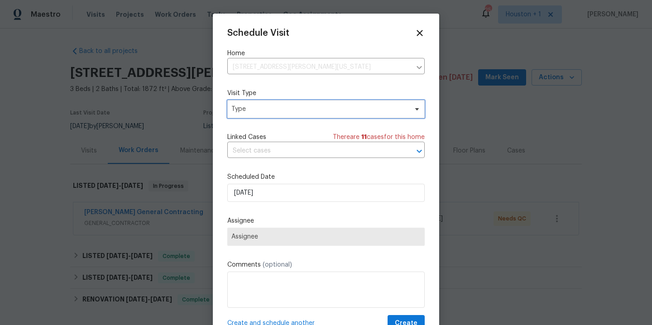
click at [263, 110] on span "Type" at bounding box center [319, 109] width 176 height 9
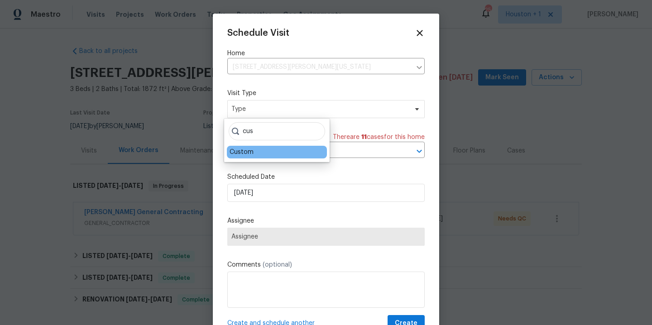
type input "cus"
click at [258, 150] on div "Custom" at bounding box center [277, 152] width 100 height 13
click at [238, 154] on div "Custom" at bounding box center [241, 152] width 24 height 9
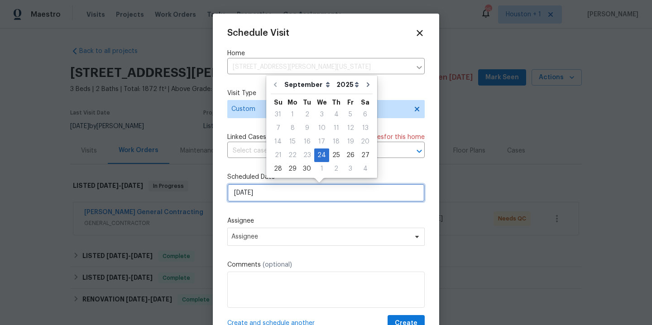
click at [286, 194] on input "[DATE]" at bounding box center [325, 193] width 197 height 18
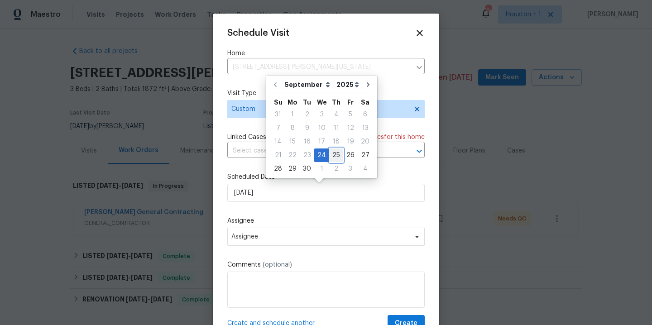
click at [333, 157] on div "25" at bounding box center [336, 155] width 14 height 13
type input "[DATE]"
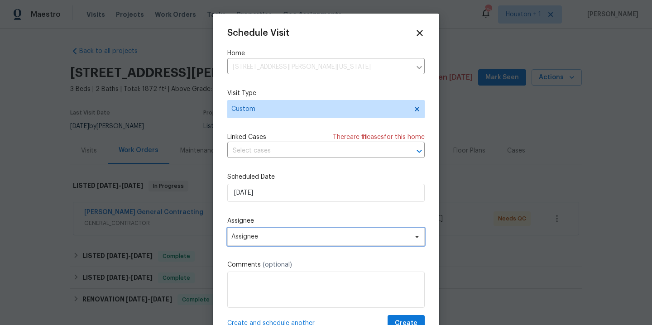
click at [281, 242] on span "Assignee" at bounding box center [325, 237] width 197 height 18
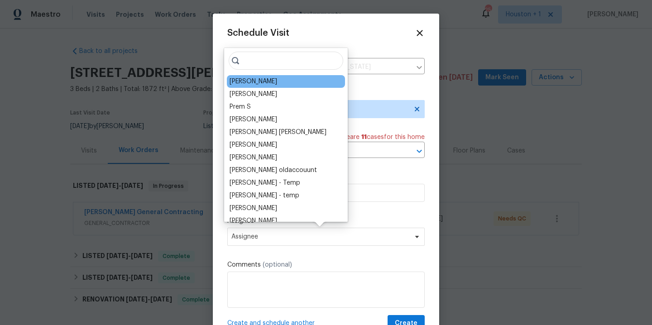
click at [261, 80] on div "[PERSON_NAME]" at bounding box center [253, 81] width 48 height 9
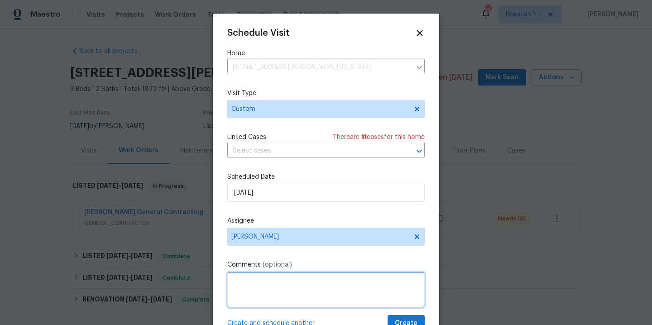
click at [282, 290] on textarea at bounding box center [325, 290] width 197 height 36
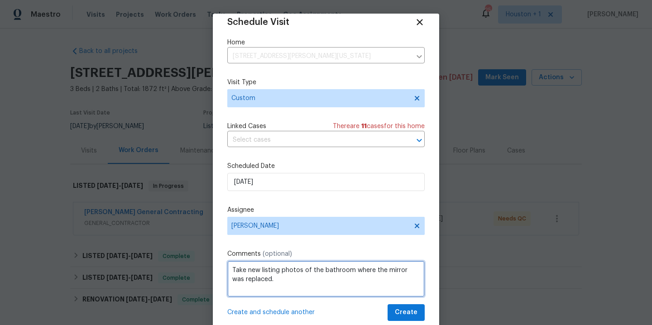
scroll to position [16, 0]
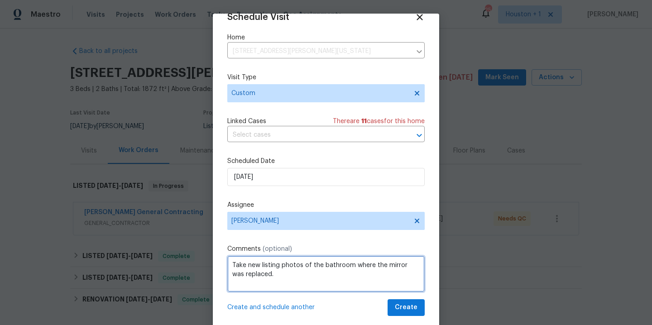
type textarea "Take new listing photos of the bathroom where the mirror was replaced."
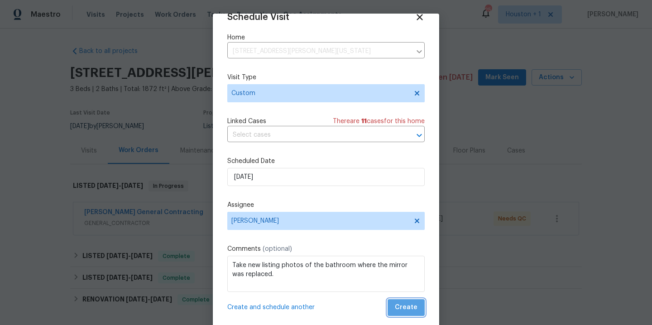
click at [404, 310] on span "Create" at bounding box center [406, 307] width 23 height 11
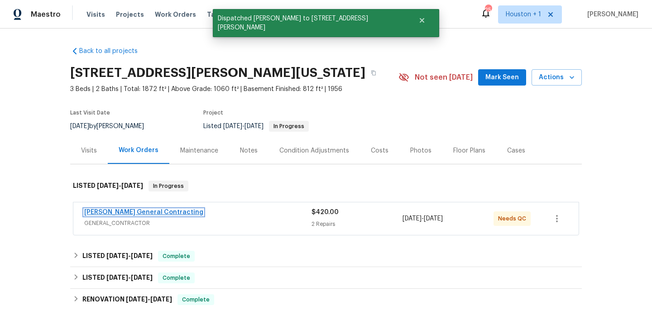
click at [164, 214] on link "[PERSON_NAME] General Contracting" at bounding box center [143, 212] width 119 height 6
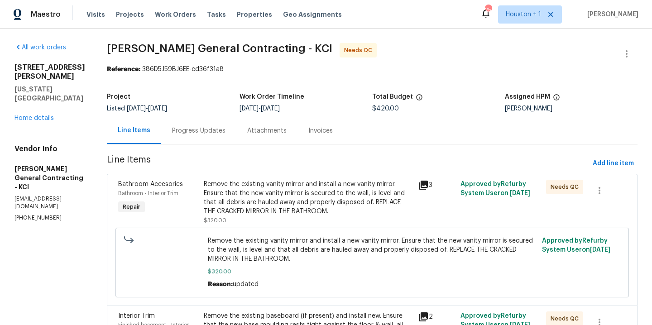
click at [286, 197] on div "Remove the existing vanity mirror and install a new vanity mirror. Ensure that …" at bounding box center [308, 198] width 209 height 36
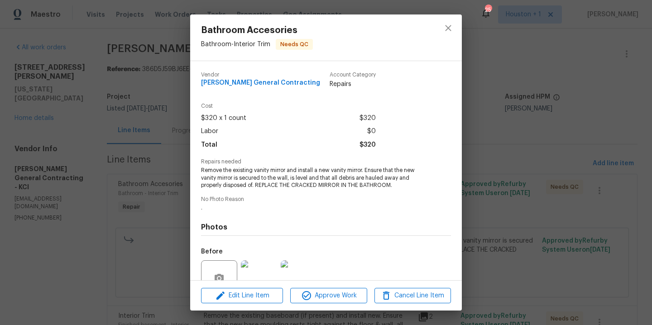
scroll to position [84, 0]
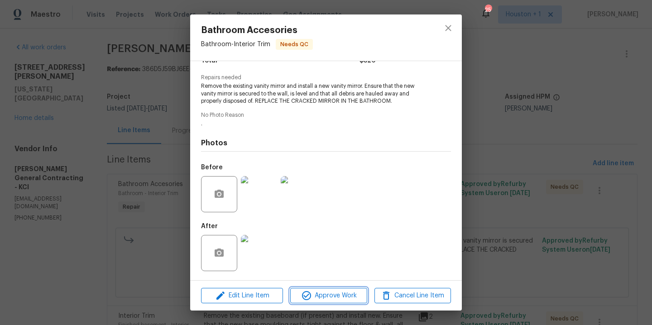
click at [322, 295] on span "Approve Work" at bounding box center [328, 295] width 71 height 11
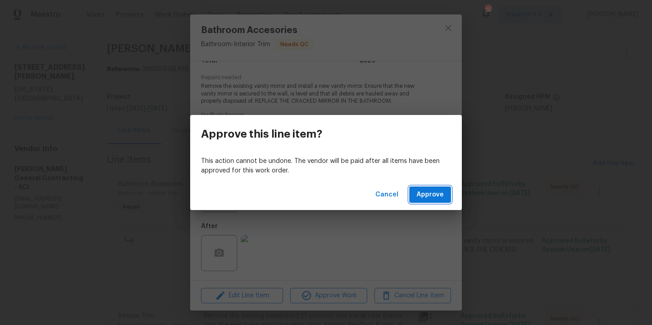
click at [430, 196] on span "Approve" at bounding box center [429, 194] width 27 height 11
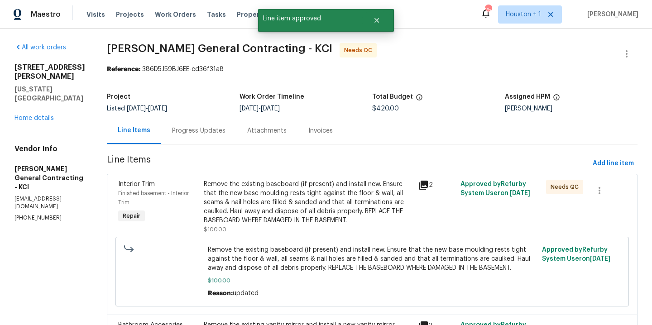
click at [311, 208] on div "Remove the existing baseboard (if present) and install new. Ensure that the new…" at bounding box center [308, 202] width 209 height 45
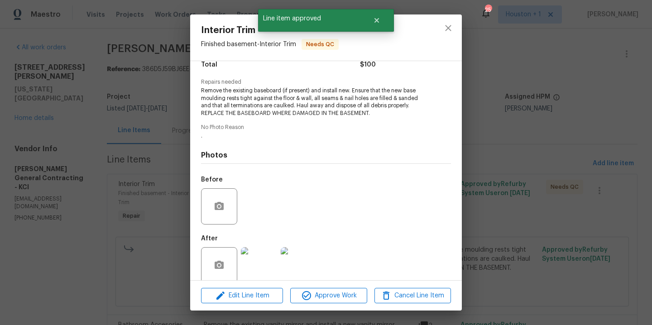
scroll to position [92, 0]
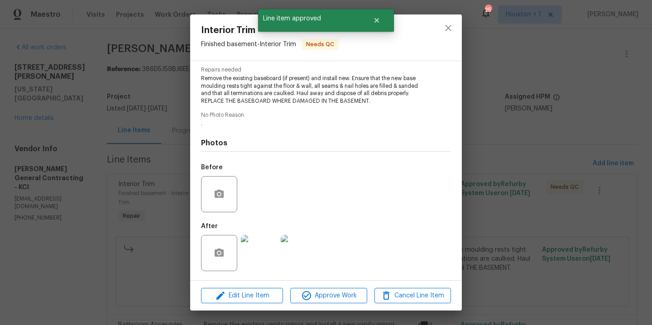
click at [261, 253] on img at bounding box center [259, 253] width 36 height 36
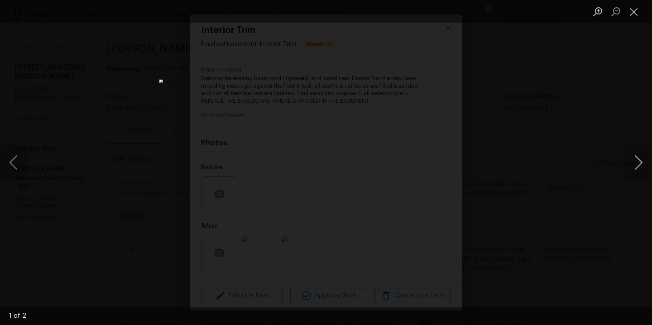
click at [638, 163] on button "Next image" at bounding box center [637, 162] width 27 height 36
click at [589, 132] on div "Lightbox" at bounding box center [326, 162] width 652 height 325
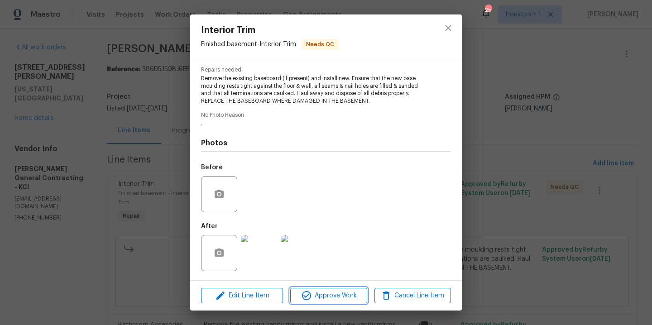
click at [334, 296] on span "Approve Work" at bounding box center [328, 295] width 71 height 11
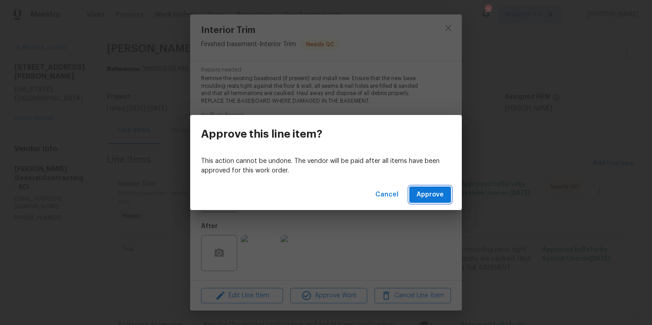
click at [416, 196] on button "Approve" at bounding box center [430, 194] width 42 height 17
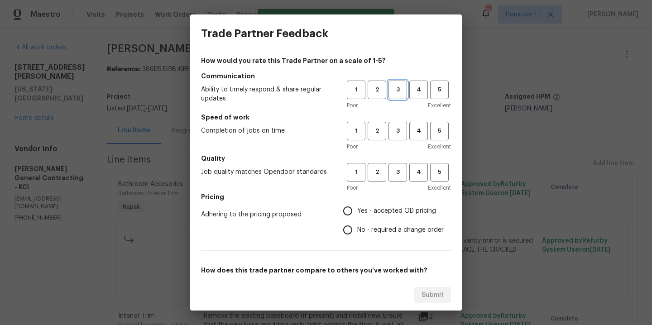
click at [389, 93] on span "3" at bounding box center [397, 90] width 17 height 10
click at [391, 133] on span "3" at bounding box center [397, 131] width 17 height 10
click at [393, 171] on span "3" at bounding box center [397, 172] width 17 height 10
click at [383, 206] on span "Yes - accepted OD pricing" at bounding box center [396, 211] width 79 height 10
click at [357, 206] on input "Yes - accepted OD pricing" at bounding box center [347, 210] width 19 height 19
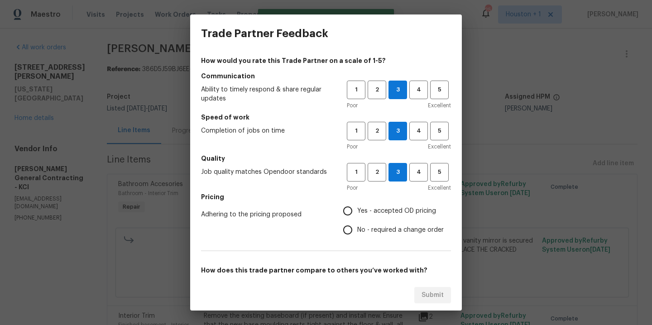
radio input "true"
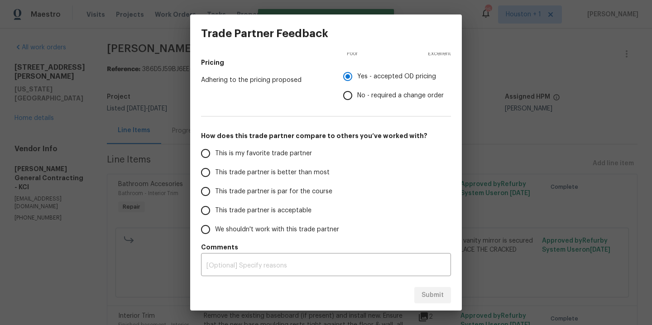
click at [253, 150] on span "This is my favorite trade partner" at bounding box center [263, 154] width 97 height 10
click at [215, 150] on input "This is my favorite trade partner" at bounding box center [205, 153] width 19 height 19
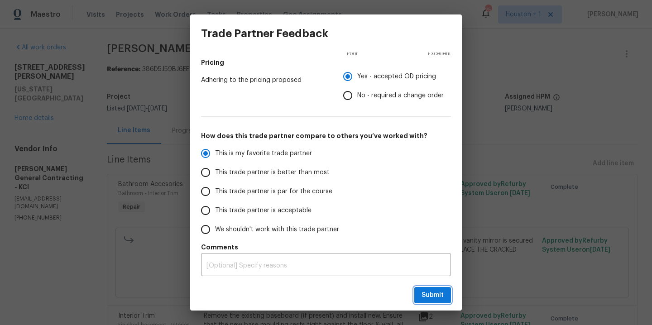
click at [442, 295] on span "Submit" at bounding box center [432, 295] width 22 height 11
radio input "true"
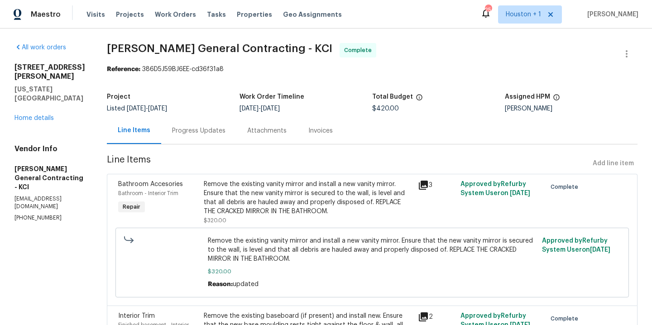
radio input "false"
click at [170, 14] on span "Work Orders" at bounding box center [175, 14] width 41 height 9
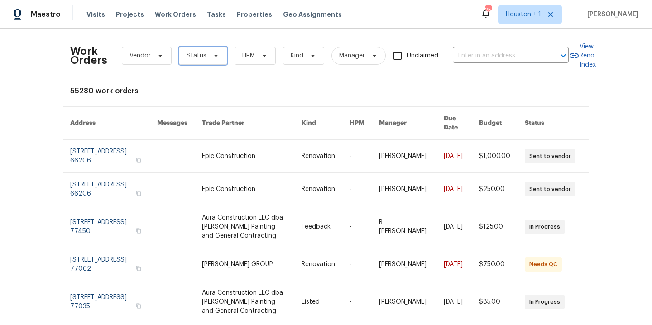
click at [186, 55] on span "Status" at bounding box center [196, 55] width 20 height 9
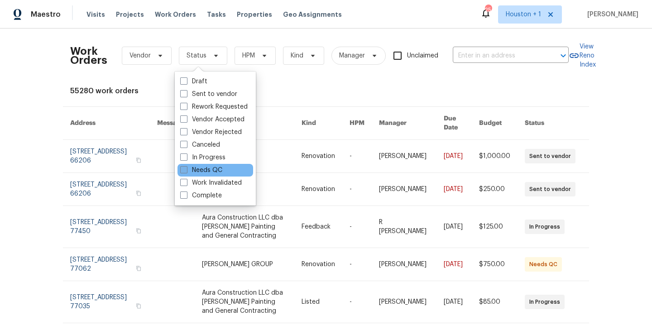
click at [195, 167] on label "Needs QC" at bounding box center [201, 170] width 42 height 9
click at [186, 167] on input "Needs QC" at bounding box center [183, 169] width 6 height 6
checkbox input "true"
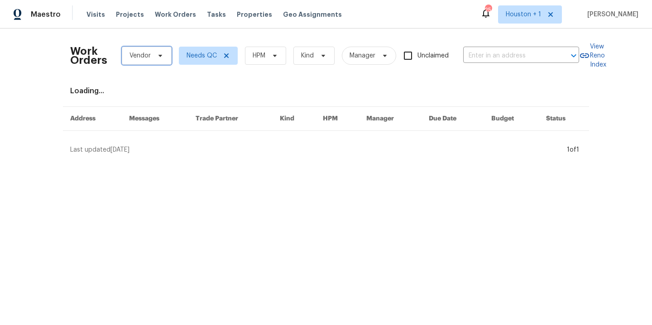
click at [139, 55] on span "Vendor" at bounding box center [139, 55] width 21 height 9
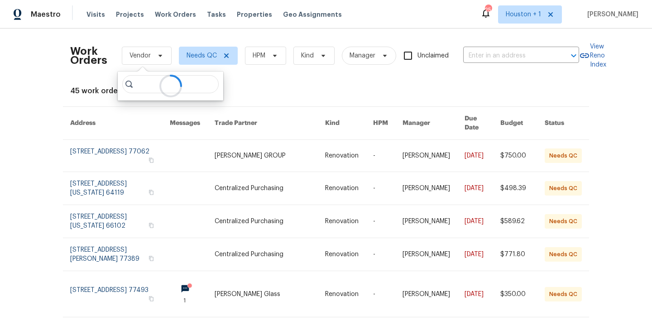
type input "8"
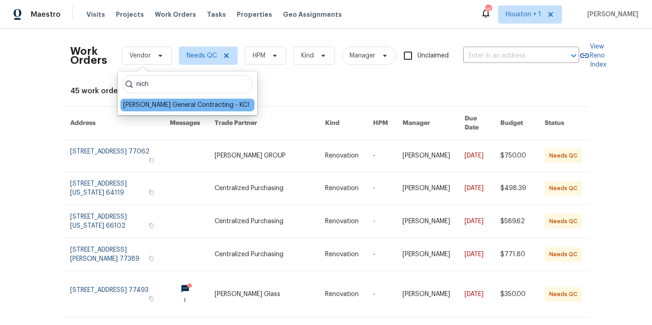
type input "nich"
click at [174, 106] on div "[PERSON_NAME] General Contracting - KCI" at bounding box center [186, 104] width 126 height 9
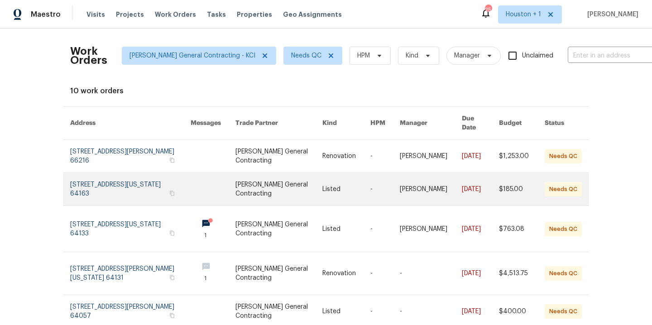
click at [266, 180] on link at bounding box center [278, 189] width 87 height 33
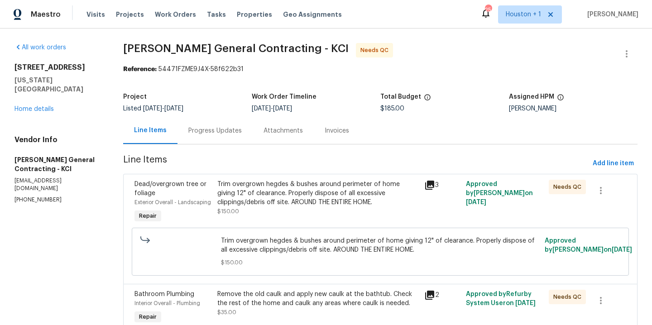
click at [199, 133] on div "Progress Updates" at bounding box center [214, 130] width 53 height 9
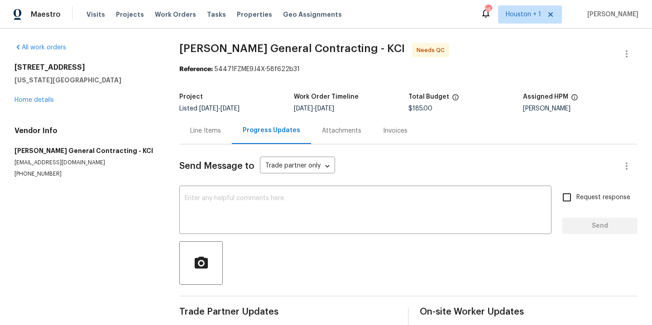
click at [199, 131] on div "Line Items" at bounding box center [205, 130] width 31 height 9
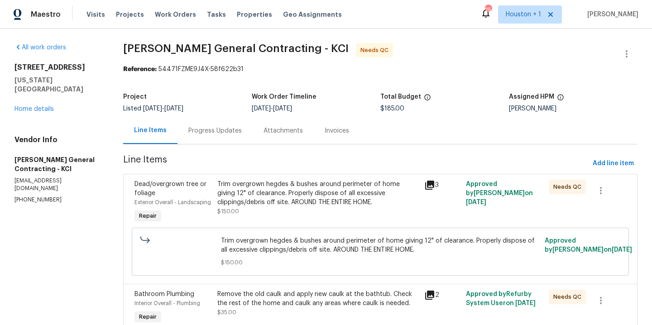
click at [279, 200] on div "Trim overgrown hegdes & bushes around perimeter of home giving 12" of clearance…" at bounding box center [318, 193] width 202 height 27
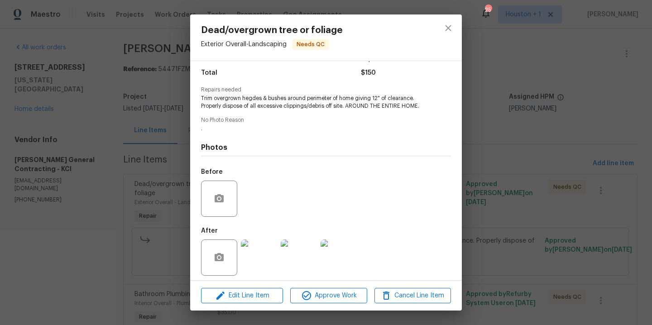
scroll to position [84, 0]
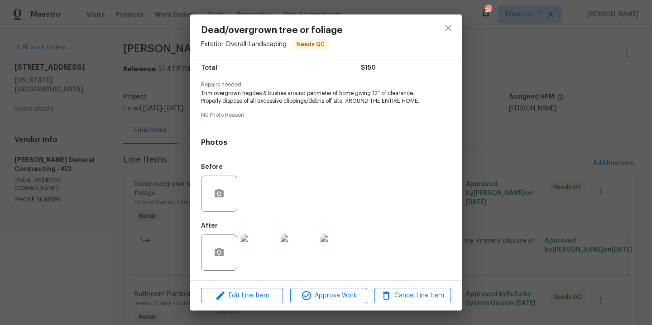
click at [256, 257] on img at bounding box center [259, 252] width 36 height 36
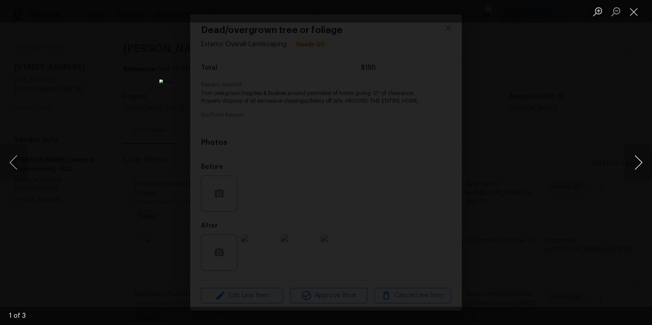
click at [641, 163] on button "Next image" at bounding box center [637, 162] width 27 height 36
click at [594, 138] on div "Lightbox" at bounding box center [326, 162] width 652 height 325
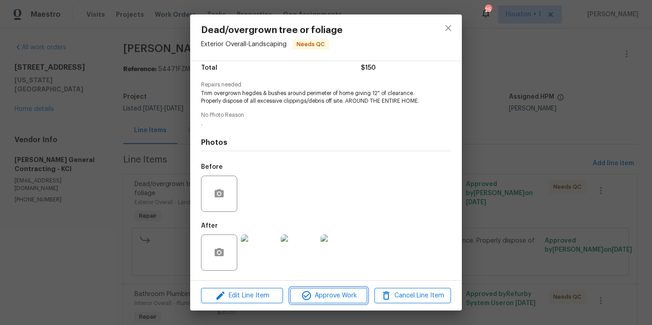
click at [322, 293] on span "Approve Work" at bounding box center [328, 295] width 71 height 11
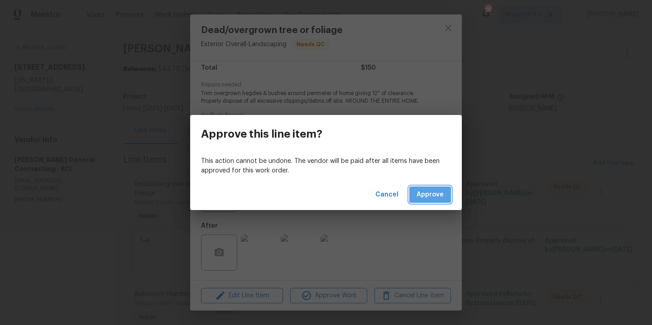
click at [435, 196] on span "Approve" at bounding box center [429, 194] width 27 height 11
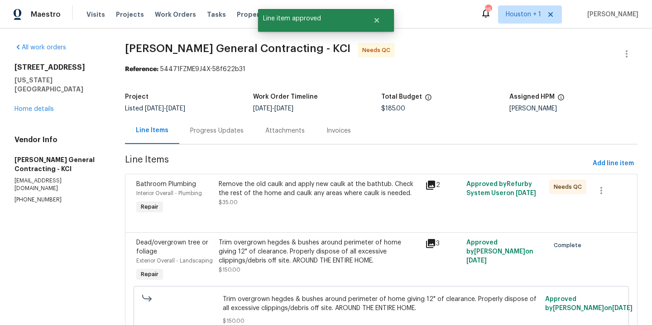
click at [282, 204] on div "Remove the old caulk and apply new caulk at the bathtub. Check the rest of the …" at bounding box center [319, 193] width 201 height 27
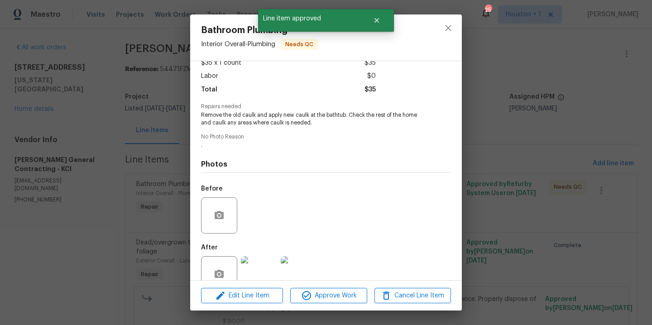
scroll to position [76, 0]
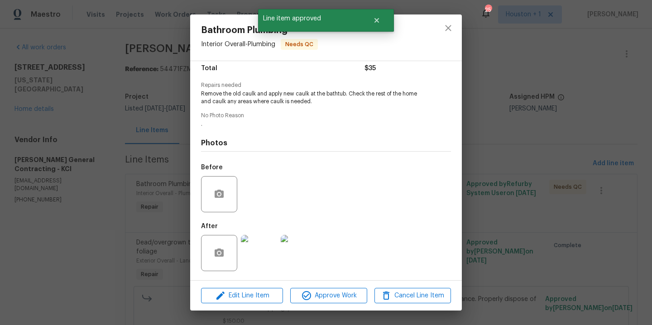
click at [261, 247] on img at bounding box center [259, 253] width 36 height 36
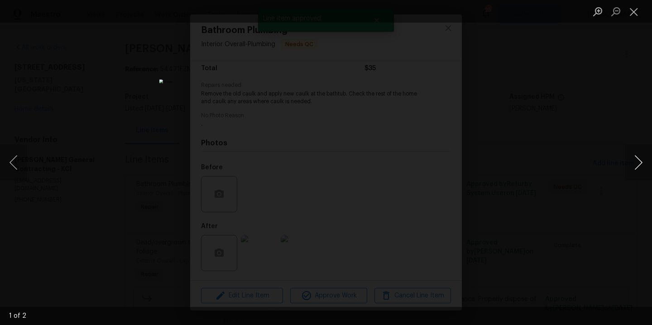
click at [638, 164] on button "Next image" at bounding box center [637, 162] width 27 height 36
click at [621, 118] on div "Lightbox" at bounding box center [326, 162] width 652 height 325
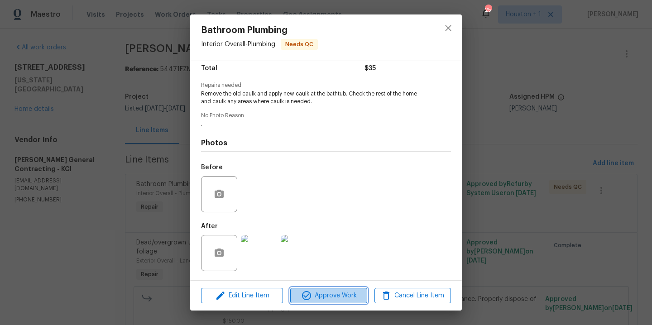
click at [323, 291] on span "Approve Work" at bounding box center [328, 295] width 71 height 11
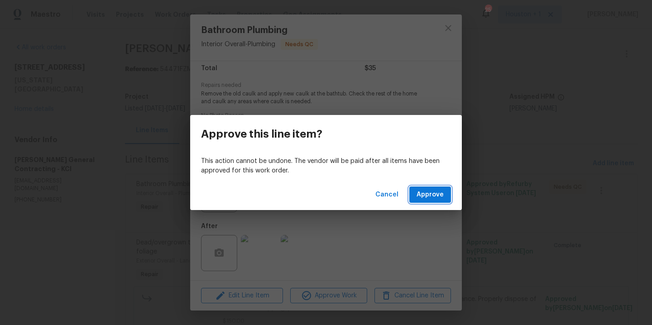
click at [429, 190] on span "Approve" at bounding box center [429, 194] width 27 height 11
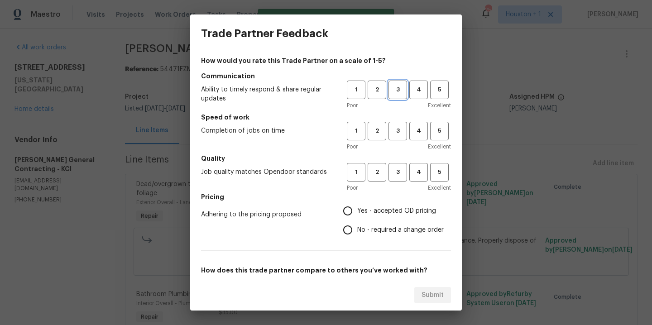
click at [390, 93] on span "3" at bounding box center [397, 90] width 17 height 10
click at [389, 131] on span "3" at bounding box center [397, 131] width 17 height 10
click at [391, 178] on button "3" at bounding box center [397, 172] width 19 height 19
click at [384, 205] on label "Yes - accepted OD pricing" at bounding box center [390, 210] width 105 height 19
click at [357, 205] on input "Yes - accepted OD pricing" at bounding box center [347, 210] width 19 height 19
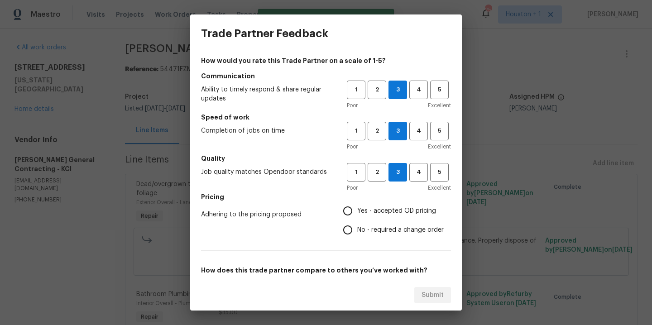
radio input "true"
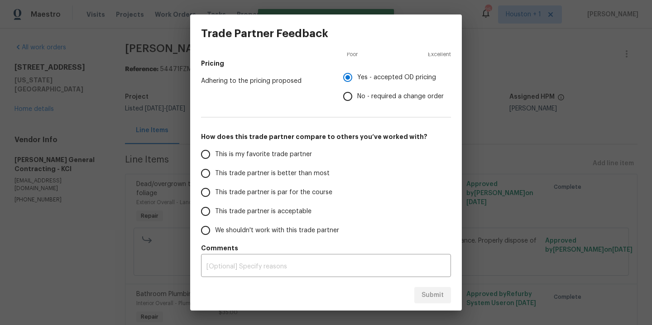
scroll to position [134, 0]
click at [221, 156] on span "This is my favorite trade partner" at bounding box center [263, 154] width 97 height 10
click at [215, 156] on input "This is my favorite trade partner" at bounding box center [205, 153] width 19 height 19
click at [437, 294] on span "Submit" at bounding box center [432, 295] width 22 height 11
radio input "true"
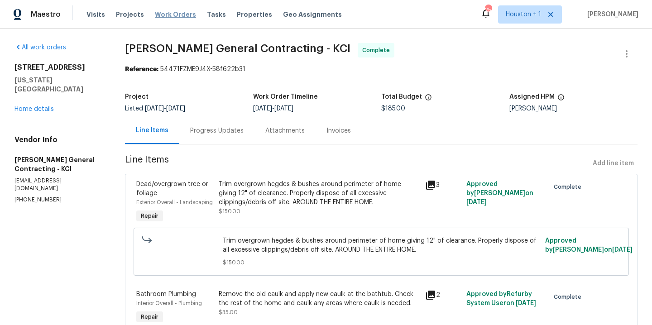
click at [170, 15] on span "Work Orders" at bounding box center [175, 14] width 41 height 9
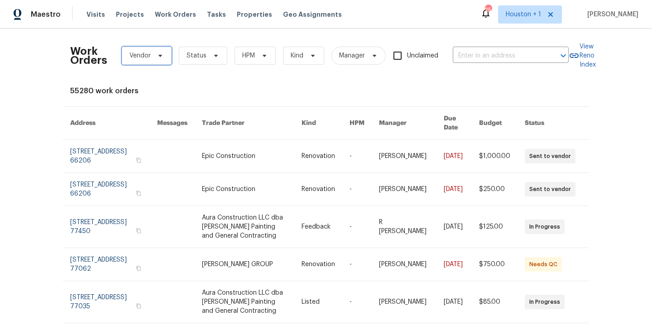
click at [135, 59] on span "Vendor" at bounding box center [139, 55] width 21 height 9
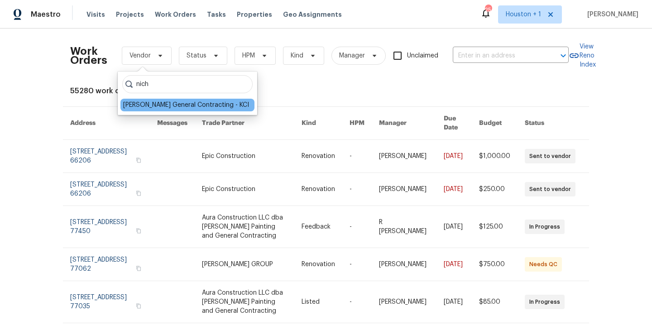
type input "nich"
click at [193, 104] on div "[PERSON_NAME] General Contracting - KCI" at bounding box center [186, 104] width 126 height 9
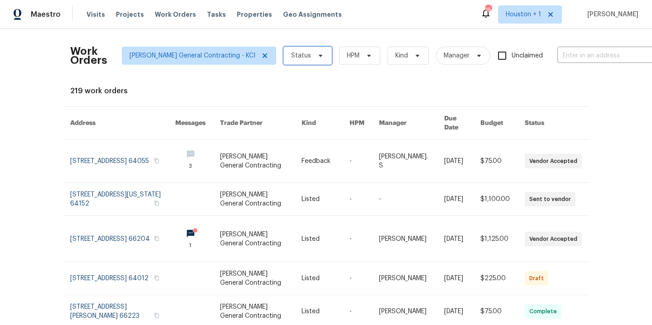
click at [317, 57] on icon at bounding box center [320, 55] width 7 height 7
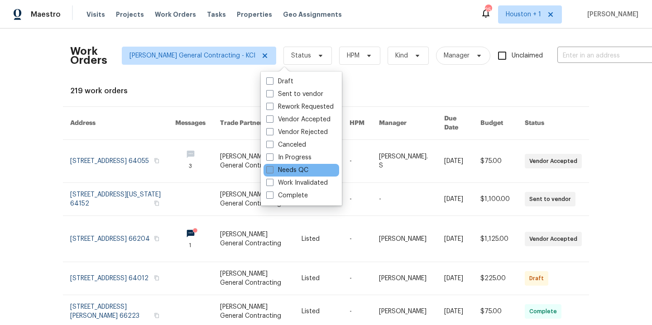
click at [299, 167] on label "Needs QC" at bounding box center [287, 170] width 42 height 9
click at [272, 167] on input "Needs QC" at bounding box center [269, 169] width 6 height 6
checkbox input "true"
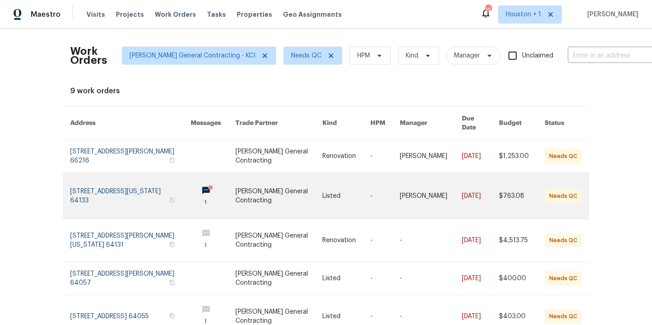
click at [267, 186] on link at bounding box center [278, 196] width 87 height 46
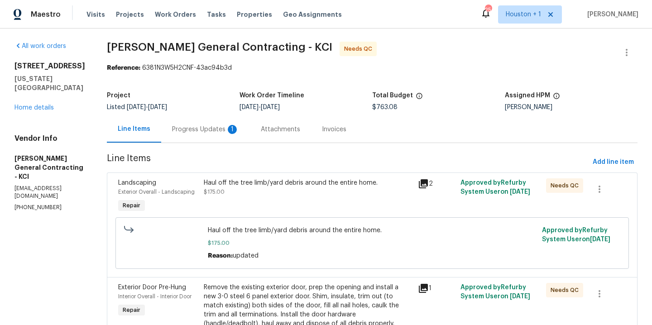
scroll to position [2, 0]
click at [277, 191] on div "Haul off the tree limb/yard debris around the entire home. $175.00" at bounding box center [308, 187] width 209 height 18
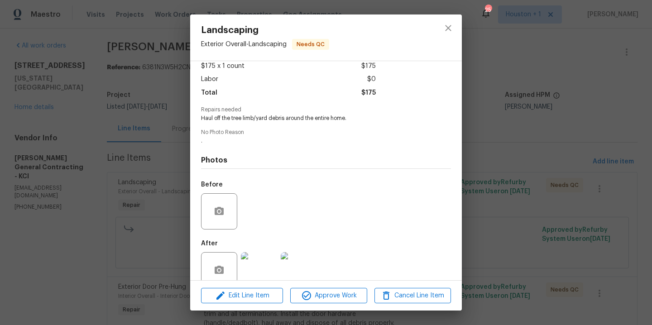
scroll to position [69, 0]
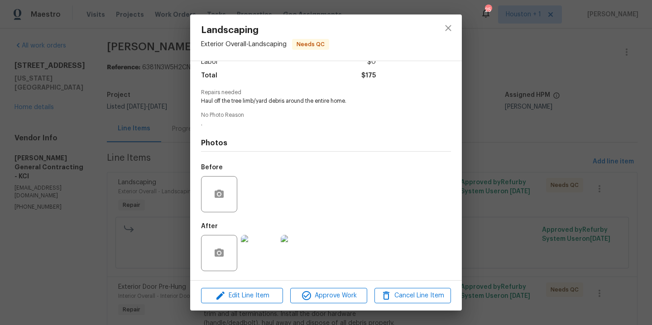
click at [266, 239] on img at bounding box center [259, 253] width 36 height 36
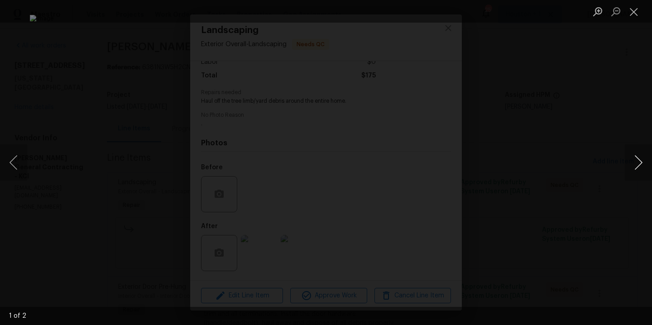
click at [637, 159] on button "Next image" at bounding box center [637, 162] width 27 height 36
click at [620, 137] on div "Lightbox" at bounding box center [326, 162] width 652 height 325
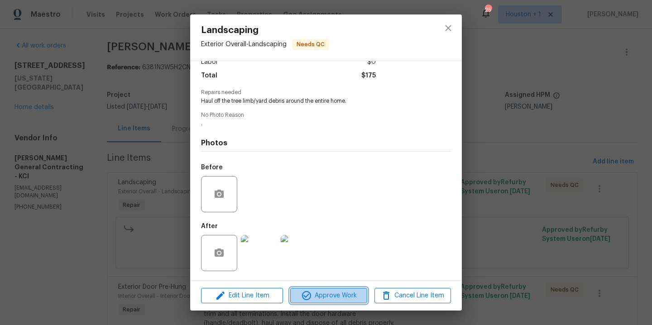
click at [330, 299] on span "Approve Work" at bounding box center [328, 295] width 71 height 11
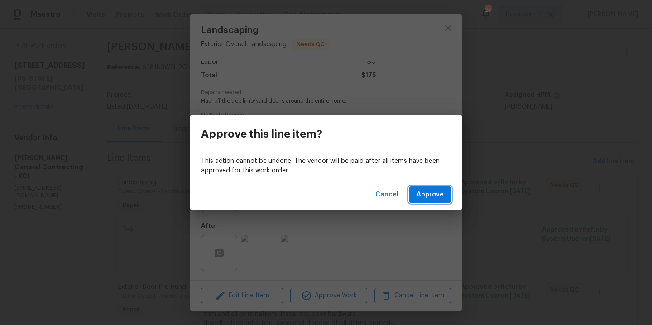
click at [424, 198] on span "Approve" at bounding box center [429, 194] width 27 height 11
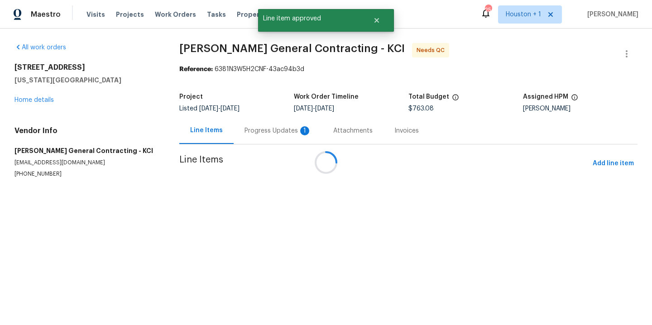
scroll to position [0, 0]
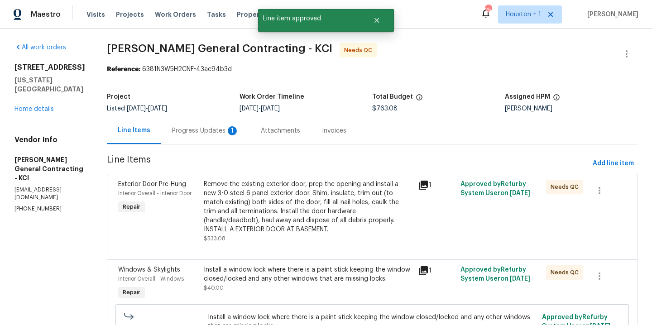
click at [208, 135] on div "Progress Updates 1" at bounding box center [205, 130] width 67 height 9
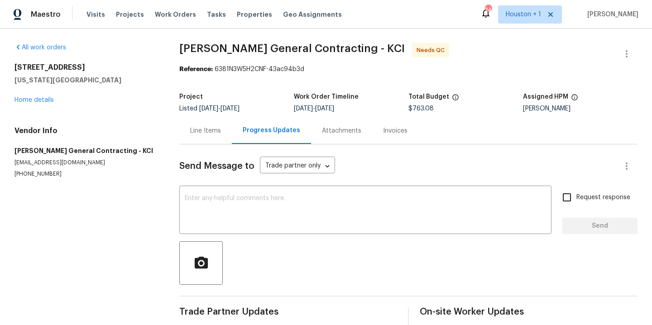
click at [206, 126] on div "Line Items" at bounding box center [205, 130] width 52 height 27
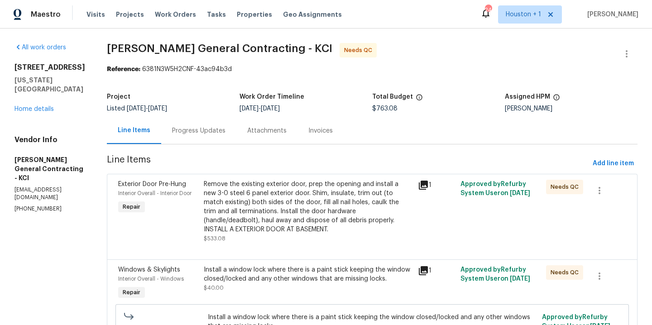
click at [313, 216] on div "Remove the existing exterior door, prep the opening and install a new 3-0 steel…" at bounding box center [308, 207] width 209 height 54
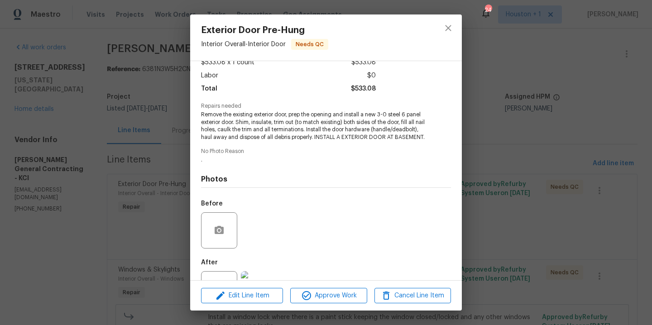
scroll to position [99, 0]
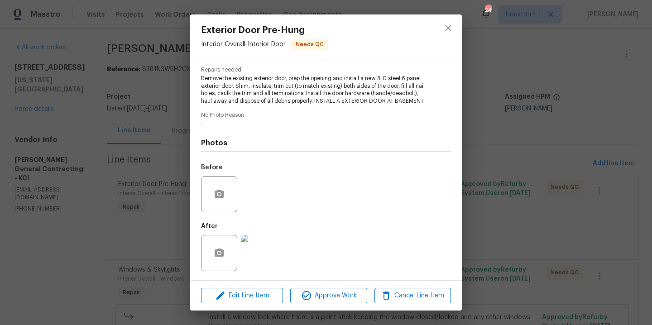
click at [266, 247] on img at bounding box center [259, 253] width 36 height 36
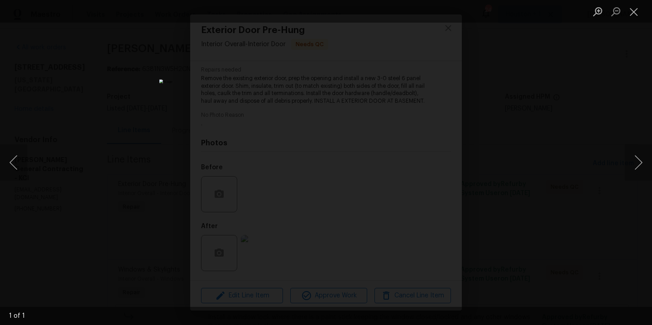
click at [583, 170] on div "Lightbox" at bounding box center [326, 162] width 652 height 325
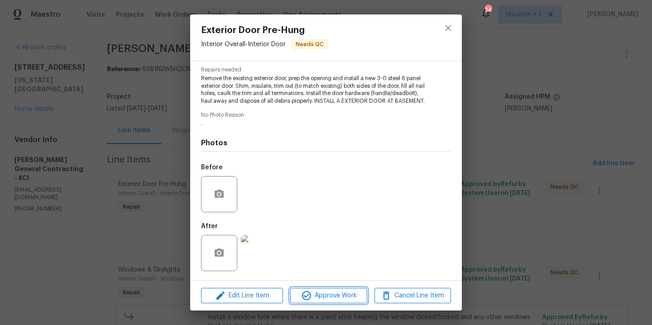
click at [345, 298] on span "Approve Work" at bounding box center [328, 295] width 71 height 11
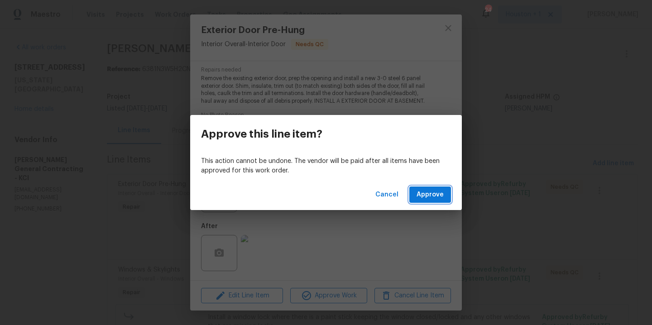
click at [441, 197] on span "Approve" at bounding box center [429, 194] width 27 height 11
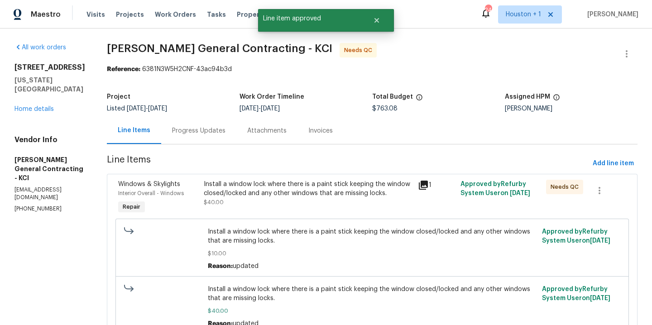
click at [304, 207] on div "Install a window lock where there is a paint stick keeping the window closed/lo…" at bounding box center [308, 193] width 209 height 27
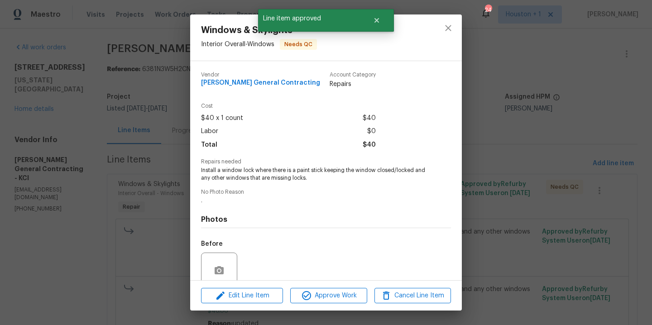
scroll to position [76, 0]
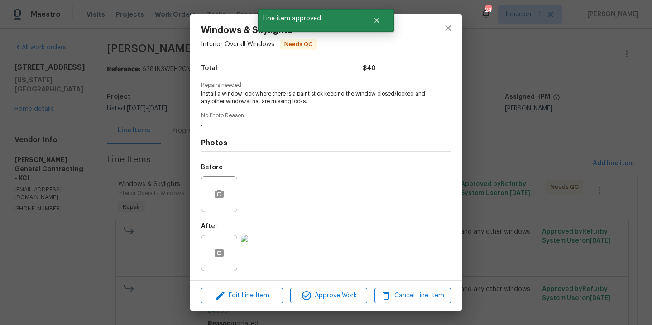
click at [264, 255] on img at bounding box center [259, 253] width 36 height 36
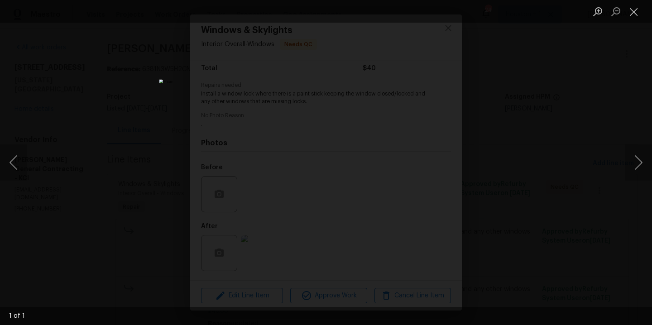
click at [564, 159] on div "Lightbox" at bounding box center [326, 162] width 652 height 325
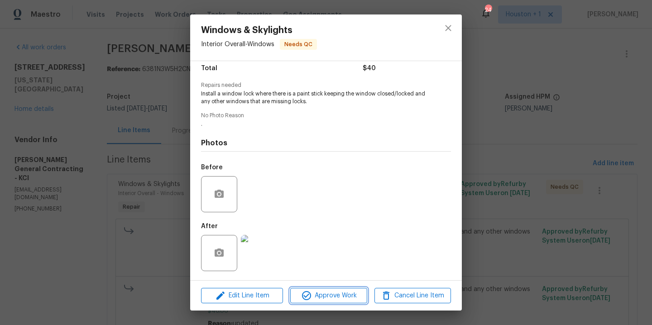
click at [350, 295] on span "Approve Work" at bounding box center [328, 295] width 71 height 11
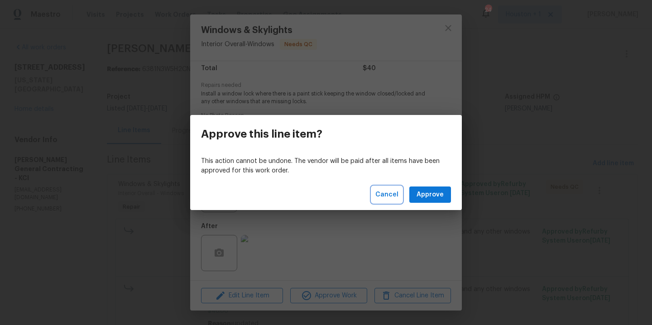
click at [400, 200] on button "Cancel" at bounding box center [387, 194] width 30 height 17
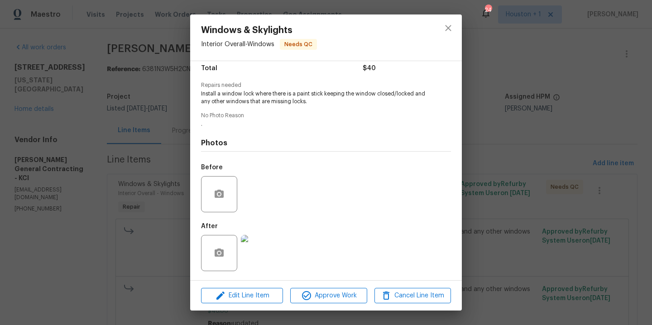
click at [261, 257] on img at bounding box center [259, 253] width 36 height 36
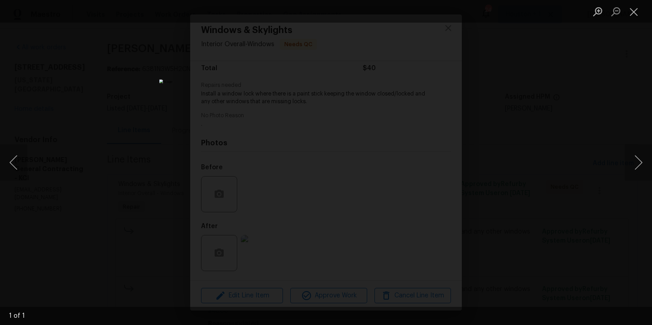
click at [501, 225] on div "Lightbox" at bounding box center [326, 162] width 652 height 325
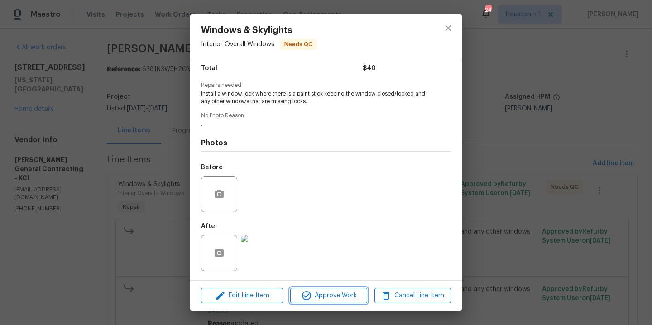
click at [345, 293] on span "Approve Work" at bounding box center [328, 295] width 71 height 11
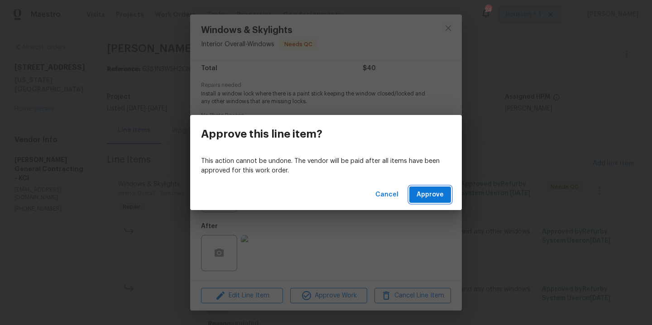
click at [422, 202] on button "Approve" at bounding box center [430, 194] width 42 height 17
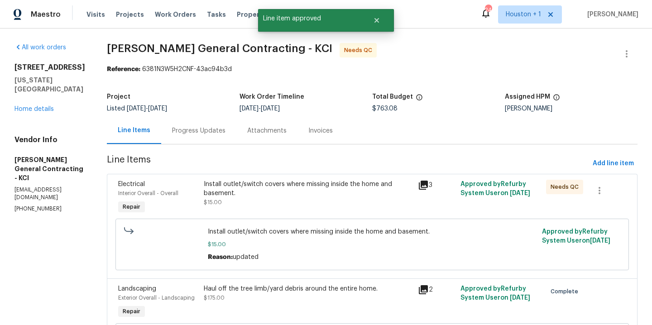
click at [308, 199] on div "Install outlet/switch covers where missing inside the home and basement. $15.00" at bounding box center [308, 193] width 209 height 27
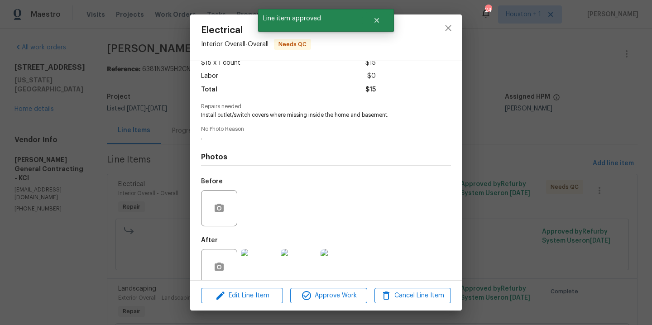
scroll to position [69, 0]
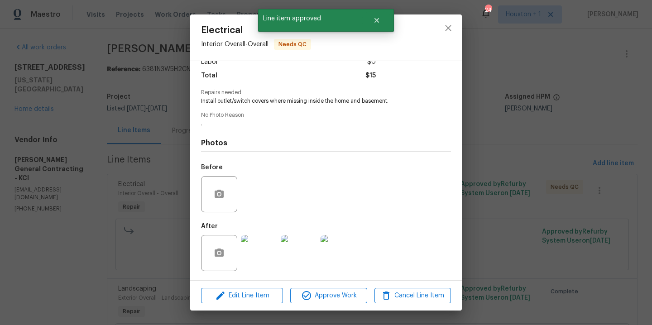
click at [256, 243] on img at bounding box center [259, 253] width 36 height 36
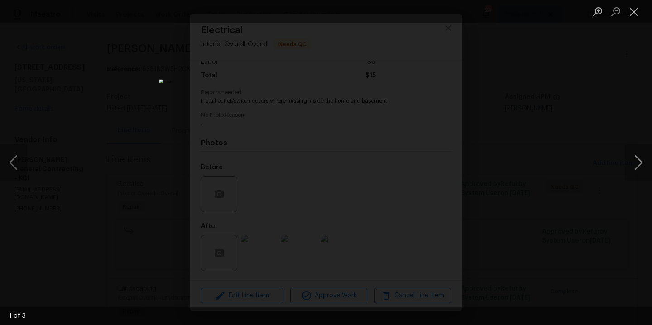
click at [638, 166] on button "Next image" at bounding box center [637, 162] width 27 height 36
click at [637, 166] on button "Next image" at bounding box center [637, 162] width 27 height 36
click at [587, 126] on div "Lightbox" at bounding box center [326, 162] width 652 height 325
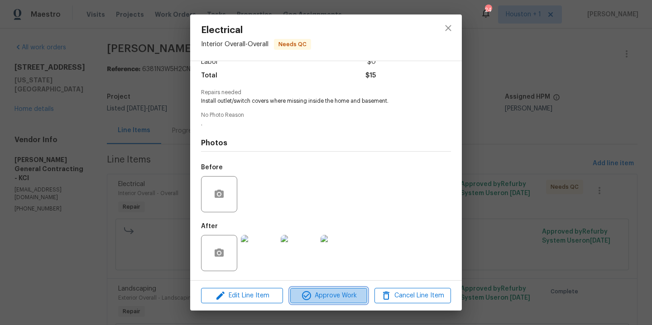
click at [314, 291] on span "Approve Work" at bounding box center [328, 295] width 71 height 11
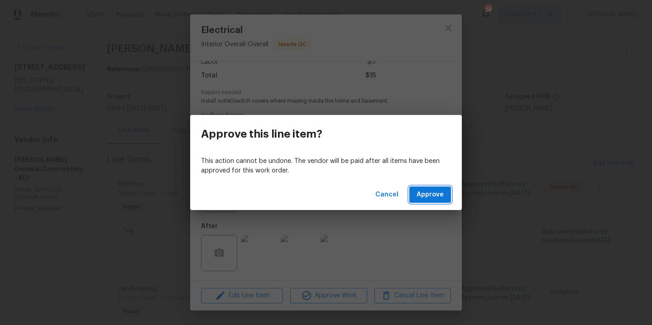
click at [440, 189] on span "Approve" at bounding box center [429, 194] width 27 height 11
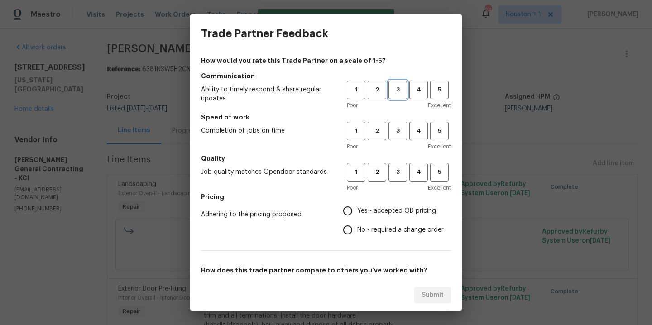
click at [392, 97] on button "3" at bounding box center [397, 90] width 19 height 19
click at [388, 138] on button "3" at bounding box center [397, 131] width 19 height 19
click at [393, 167] on span "3" at bounding box center [397, 172] width 17 height 10
click at [380, 212] on span "Yes - accepted OD pricing" at bounding box center [396, 211] width 79 height 10
click at [357, 212] on input "Yes - accepted OD pricing" at bounding box center [347, 210] width 19 height 19
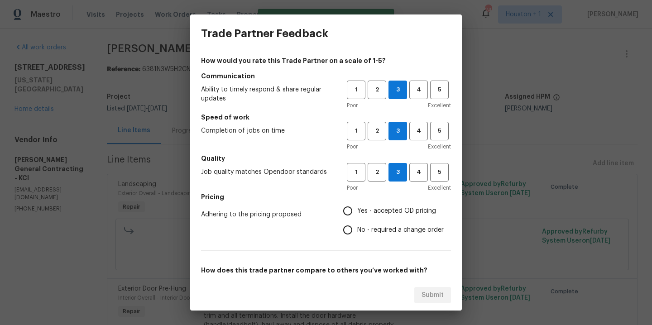
radio input "true"
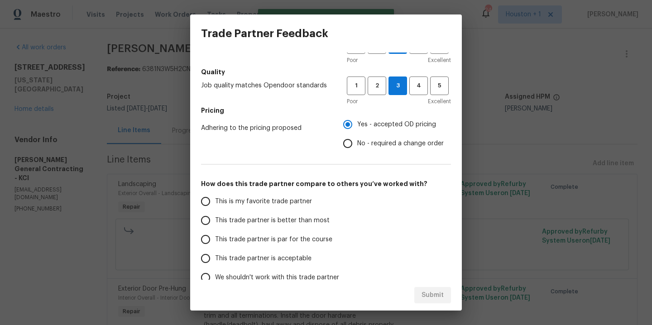
scroll to position [134, 0]
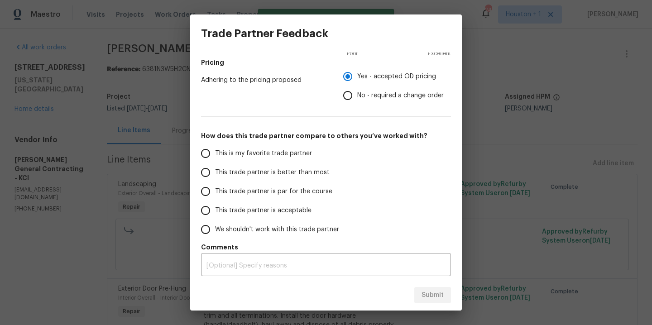
click at [280, 151] on span "This is my favorite trade partner" at bounding box center [263, 154] width 97 height 10
click at [215, 151] on input "This is my favorite trade partner" at bounding box center [205, 153] width 19 height 19
click at [443, 301] on button "Submit" at bounding box center [432, 295] width 37 height 17
radio input "true"
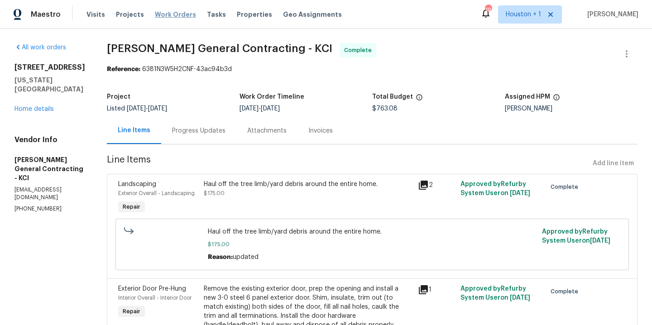
click at [163, 13] on span "Work Orders" at bounding box center [175, 14] width 41 height 9
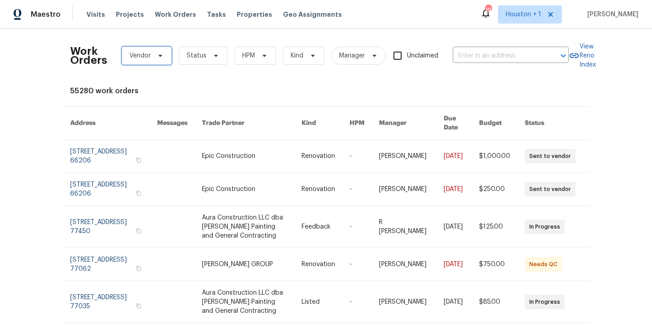
click at [144, 58] on span "Vendor" at bounding box center [139, 55] width 21 height 9
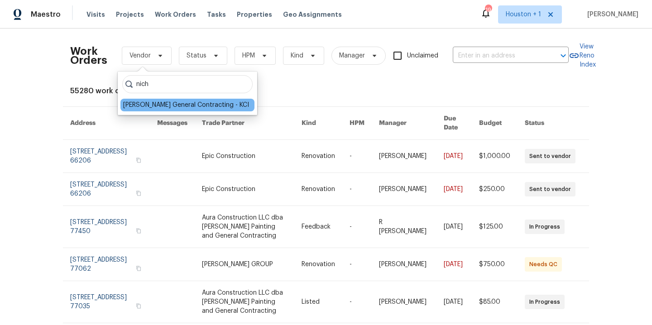
type input "nich"
click at [205, 105] on div "[PERSON_NAME] General Contracting - KCI" at bounding box center [186, 104] width 126 height 9
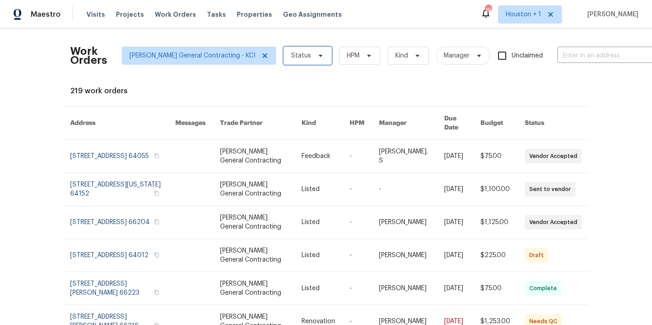
click at [291, 52] on span "Status" at bounding box center [301, 55] width 20 height 9
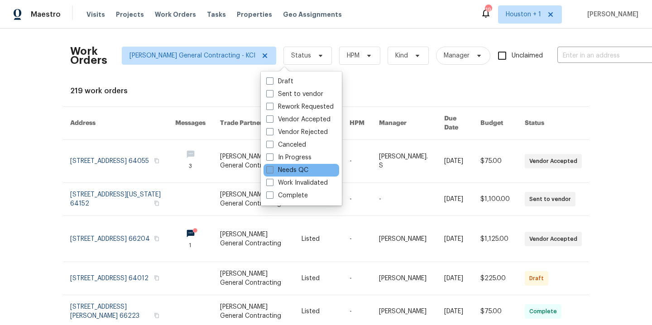
click at [290, 170] on label "Needs QC" at bounding box center [287, 170] width 42 height 9
click at [272, 170] on input "Needs QC" at bounding box center [269, 169] width 6 height 6
checkbox input "true"
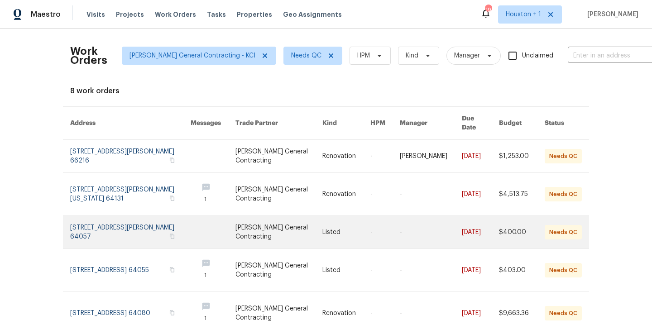
click at [206, 222] on link at bounding box center [213, 232] width 45 height 33
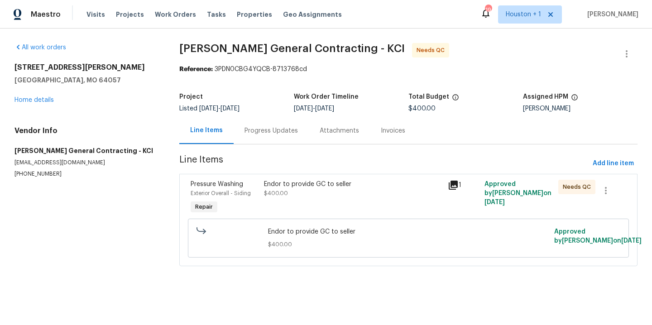
click at [265, 134] on div "Progress Updates" at bounding box center [270, 130] width 53 height 9
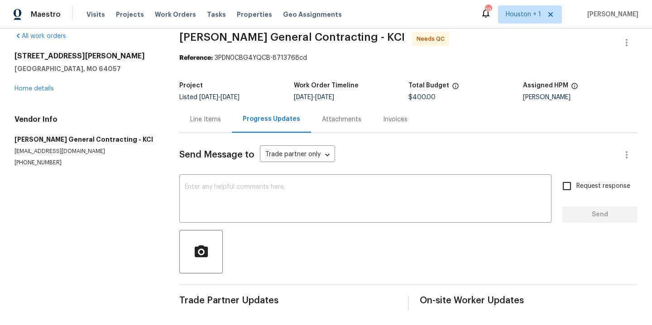
scroll to position [18, 0]
click at [211, 116] on div "Line Items" at bounding box center [205, 119] width 31 height 9
